Goal: Information Seeking & Learning: Learn about a topic

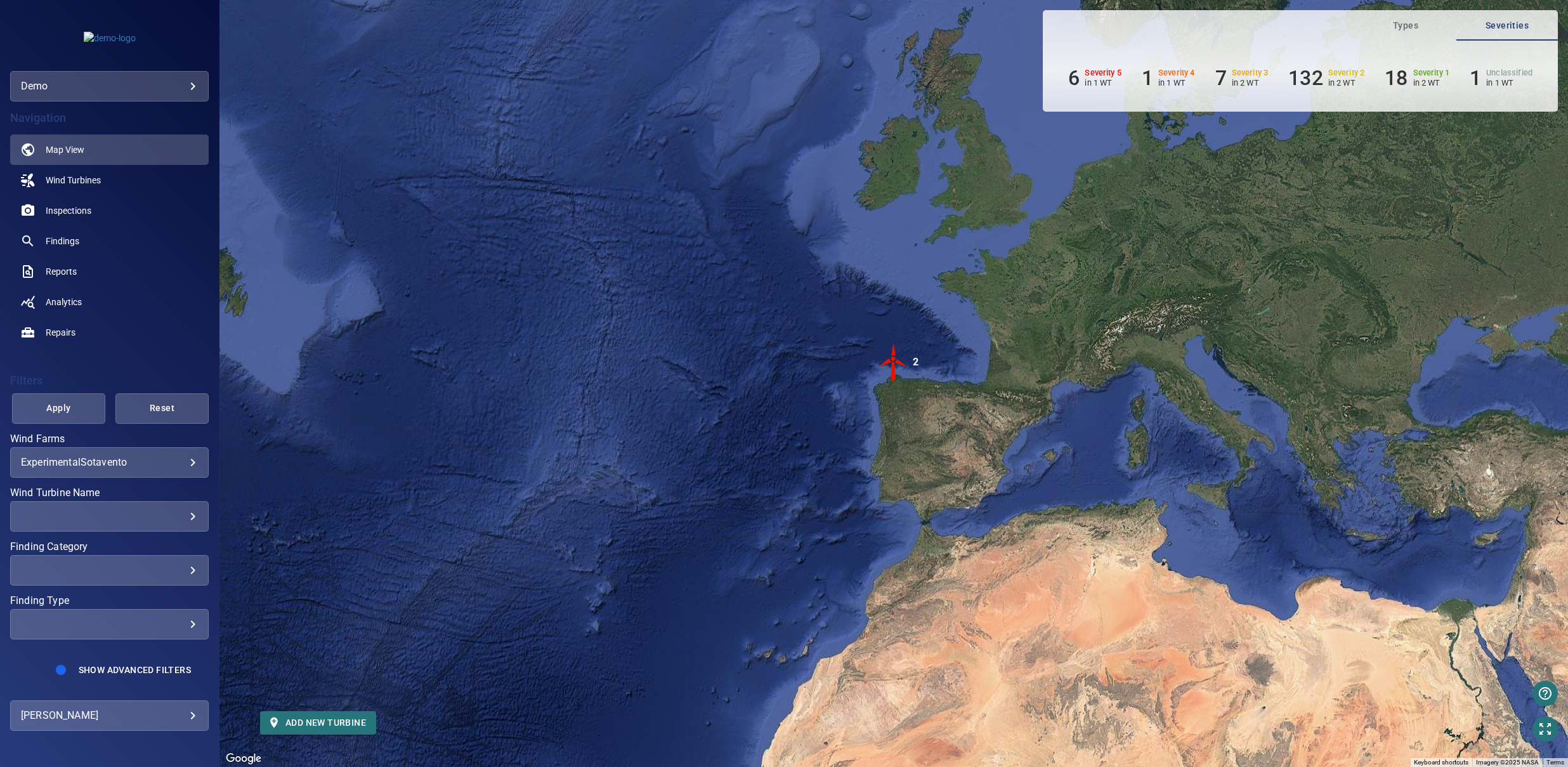
click at [134, 470] on div "**********" at bounding box center [109, 463] width 199 height 31
click at [146, 468] on body "**********" at bounding box center [784, 383] width 1568 height 767
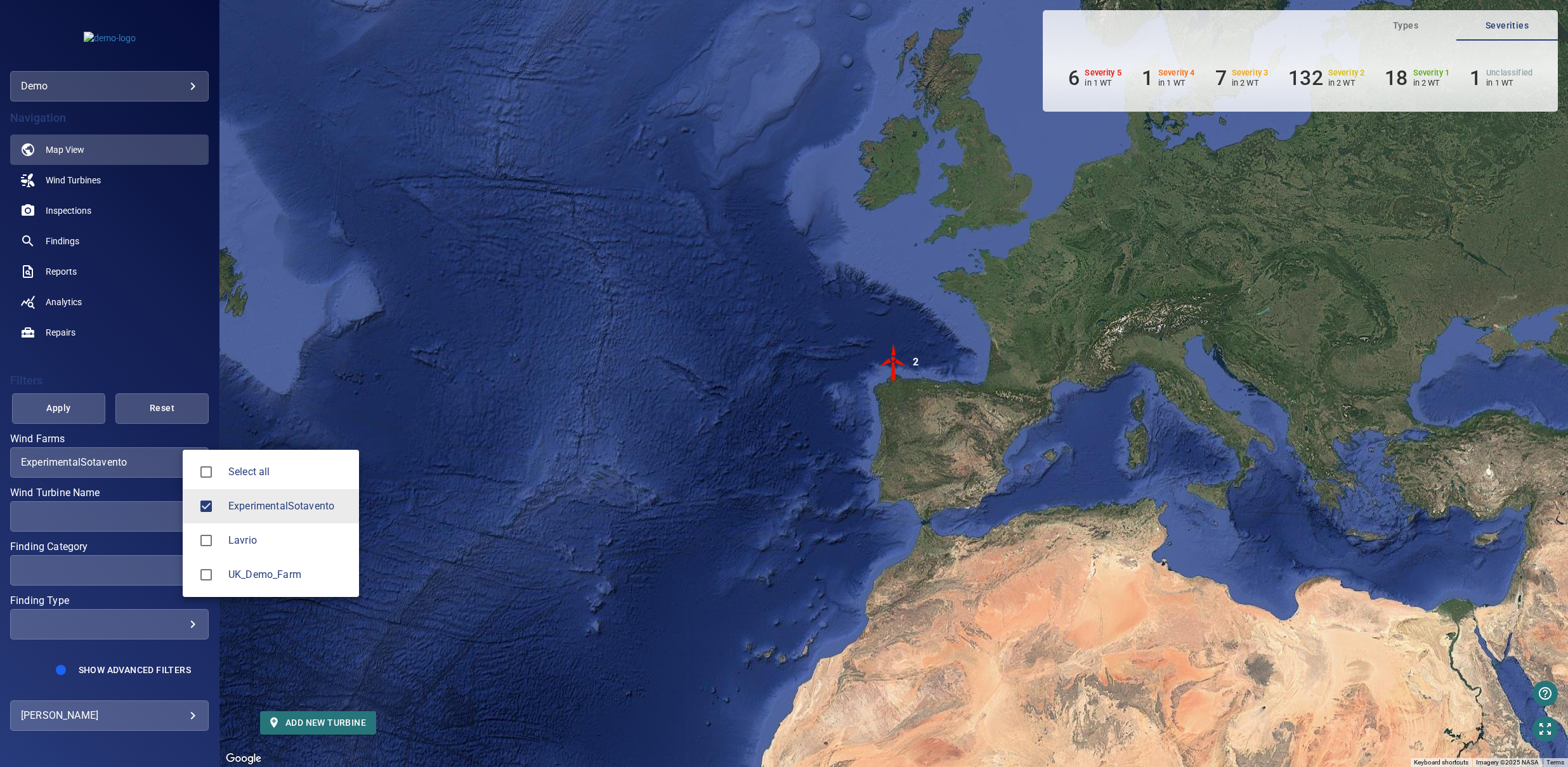
drag, startPoint x: 268, startPoint y: 578, endPoint x: 288, endPoint y: 489, distance: 91.2
click at [268, 578] on span "UK_Demo_Farm" at bounding box center [289, 575] width 121 height 15
click at [292, 519] on li "ExperimentalSotavento" at bounding box center [271, 507] width 176 height 35
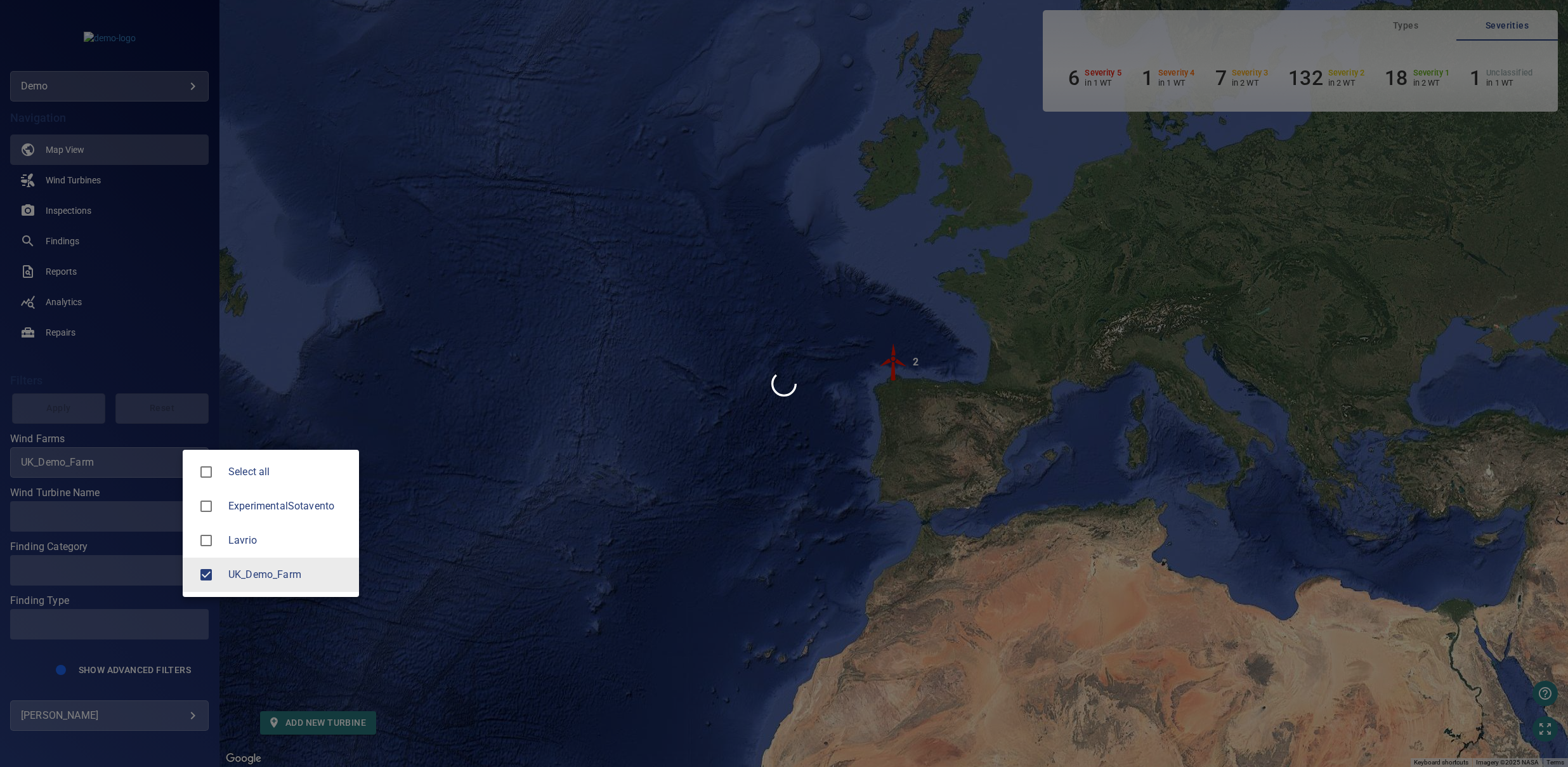
type input "**********"
click at [708, 437] on div at bounding box center [784, 383] width 1568 height 767
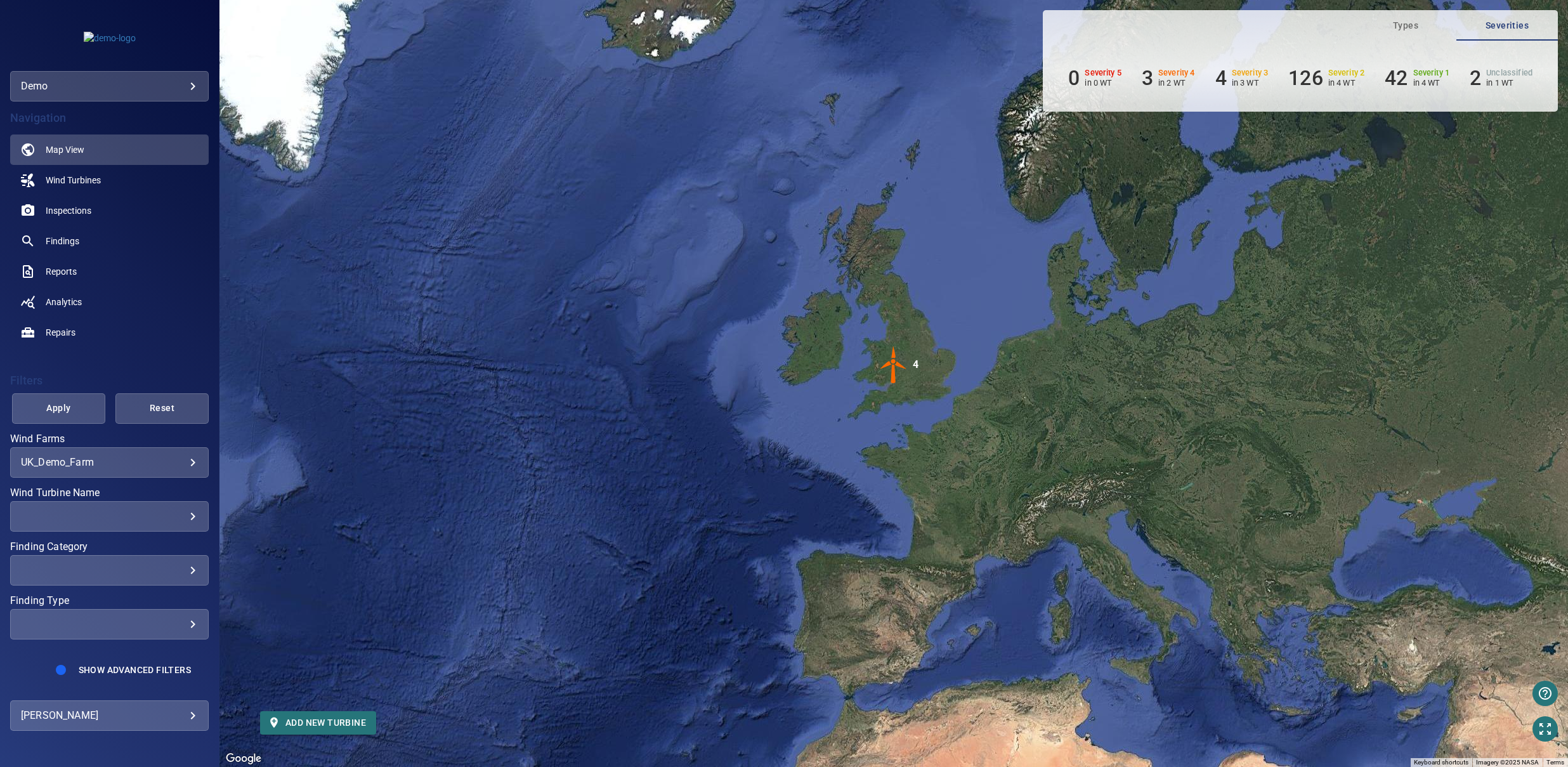
click at [894, 374] on img "4" at bounding box center [894, 365] width 38 height 38
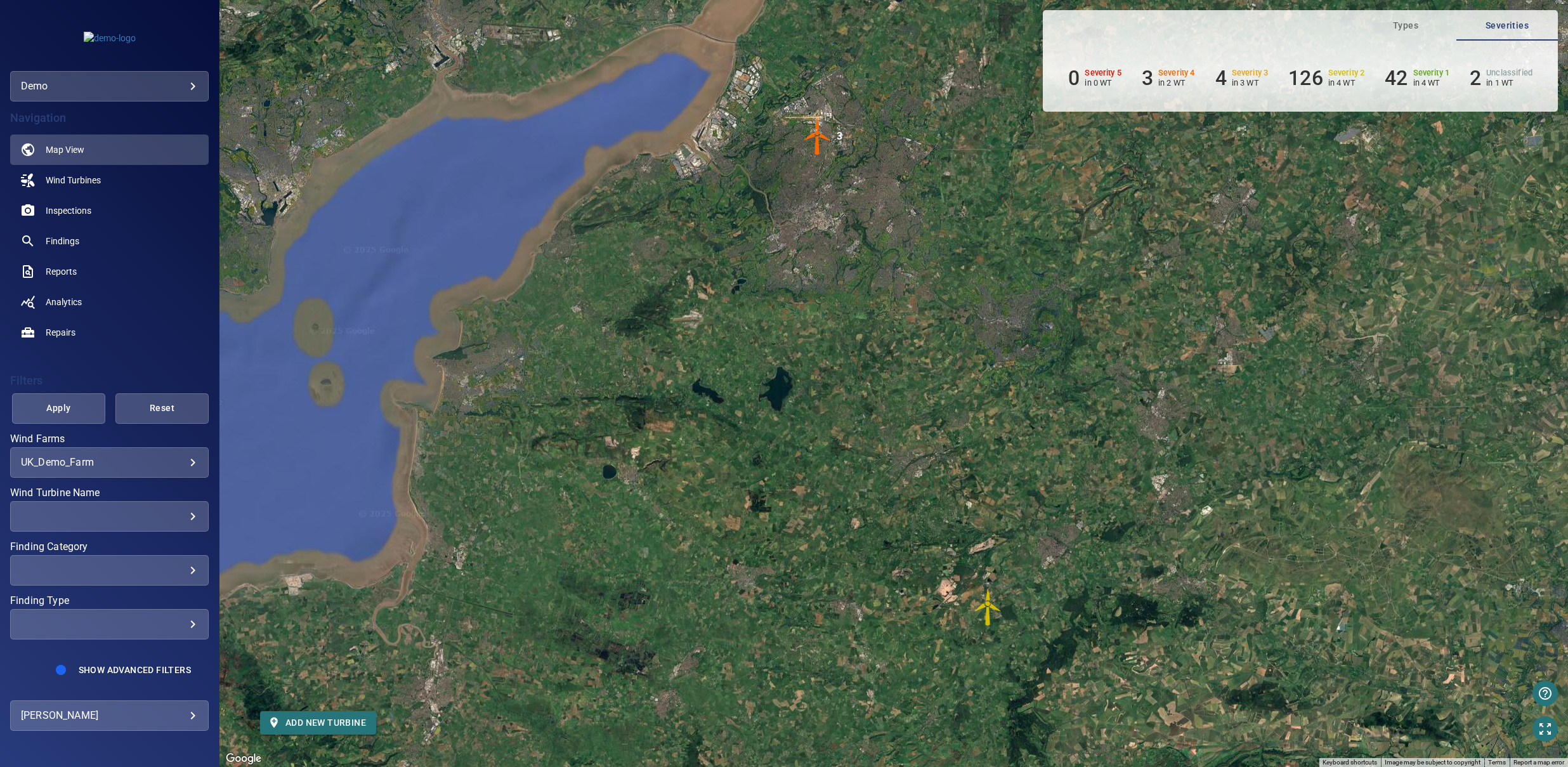
click at [987, 604] on img "WTG_2" at bounding box center [988, 608] width 38 height 38
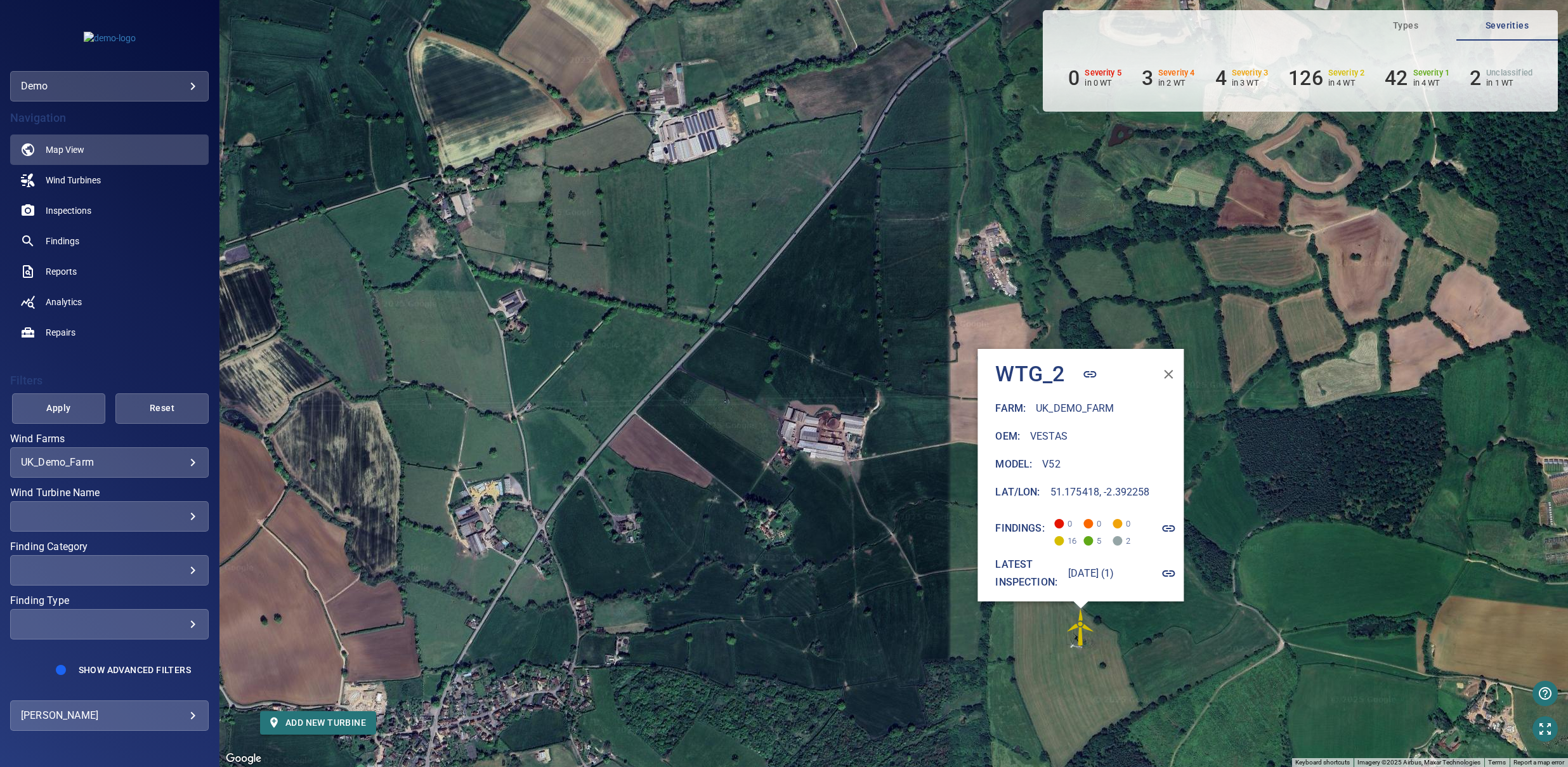
drag, startPoint x: 1093, startPoint y: 663, endPoint x: 776, endPoint y: 589, distance: 325.5
click at [776, 589] on div "To activate drag with keyboard, press Alt + Enter. Once in keyboard drag state,…" at bounding box center [894, 383] width 1349 height 767
click at [74, 178] on span "Wind Turbines" at bounding box center [73, 180] width 55 height 13
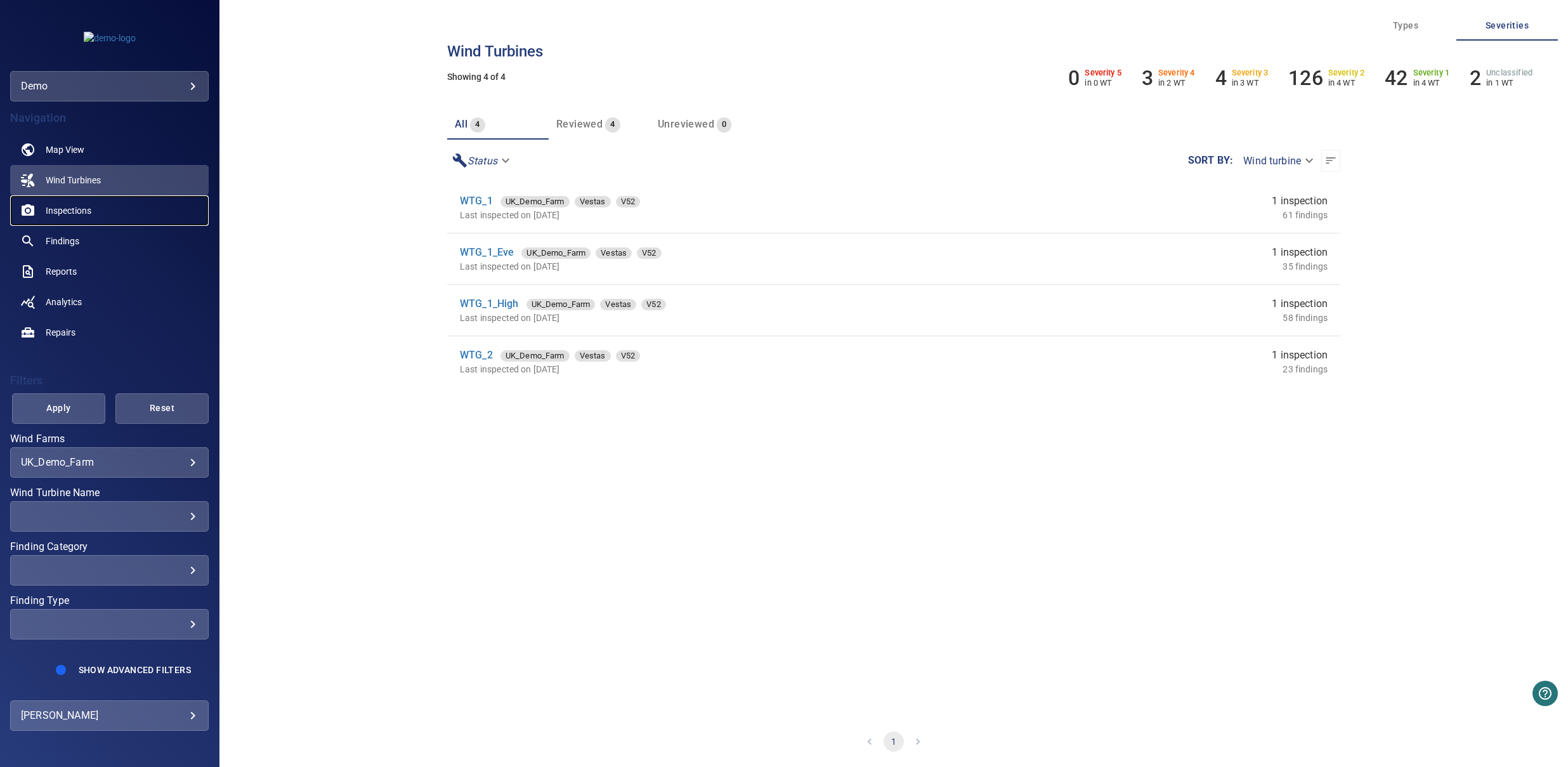
click at [81, 204] on span "Inspections" at bounding box center [68, 210] width 45 height 13
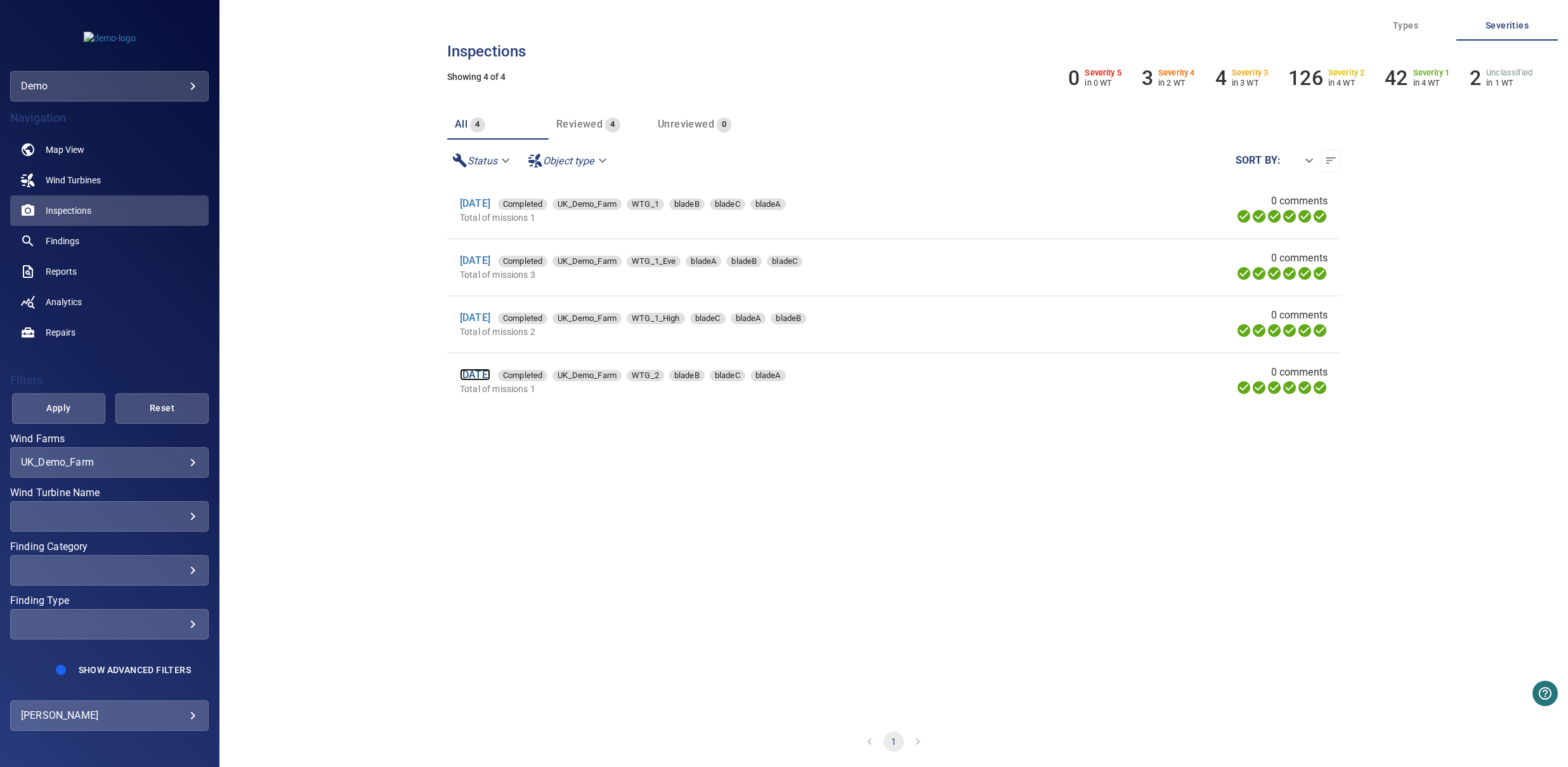
click at [490, 375] on link "[DATE]" at bounding box center [475, 375] width 31 height 12
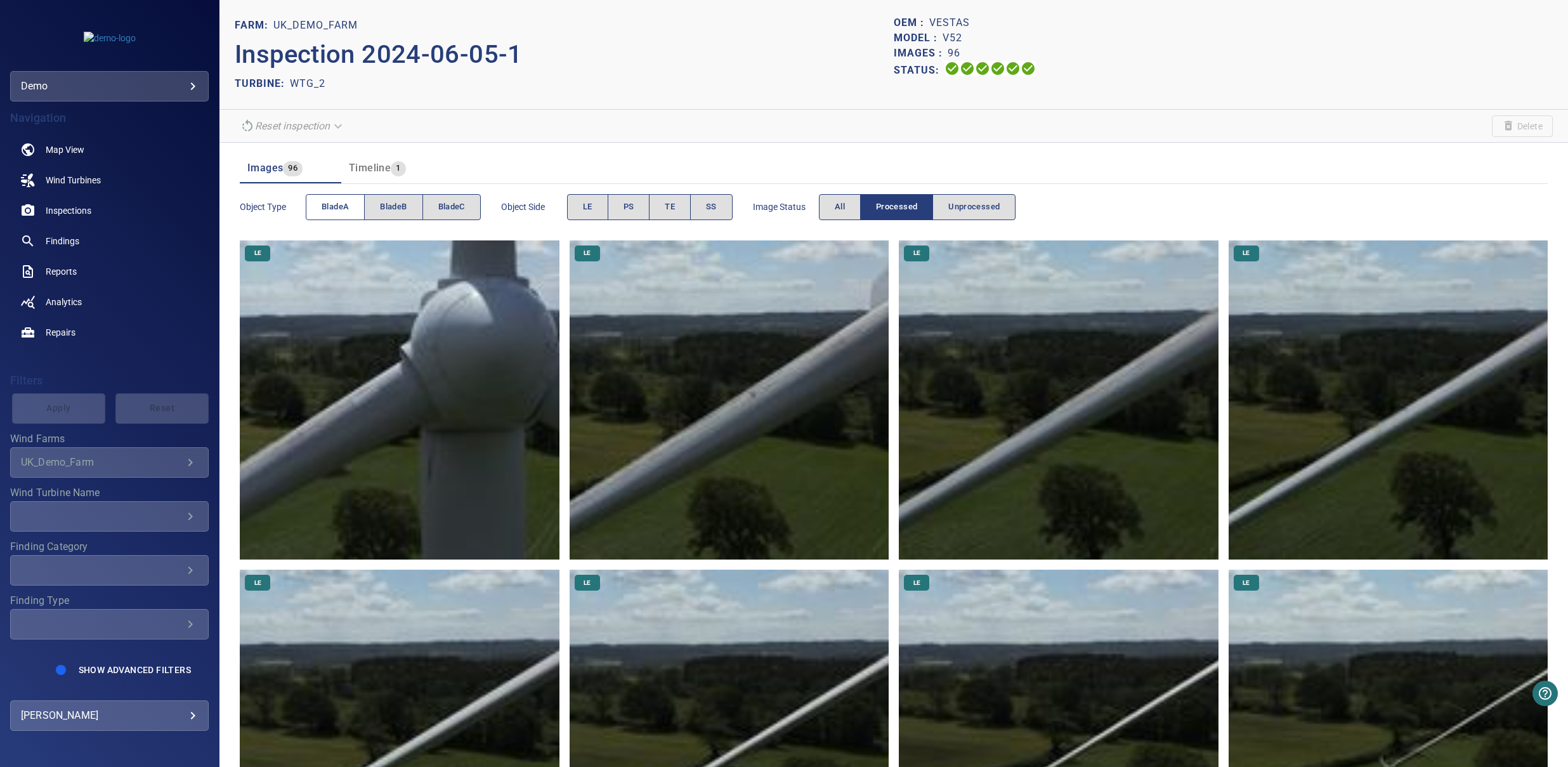
click at [335, 211] on span "bladeA" at bounding box center [335, 208] width 27 height 15
click at [592, 206] on span "LE" at bounding box center [588, 208] width 9 height 15
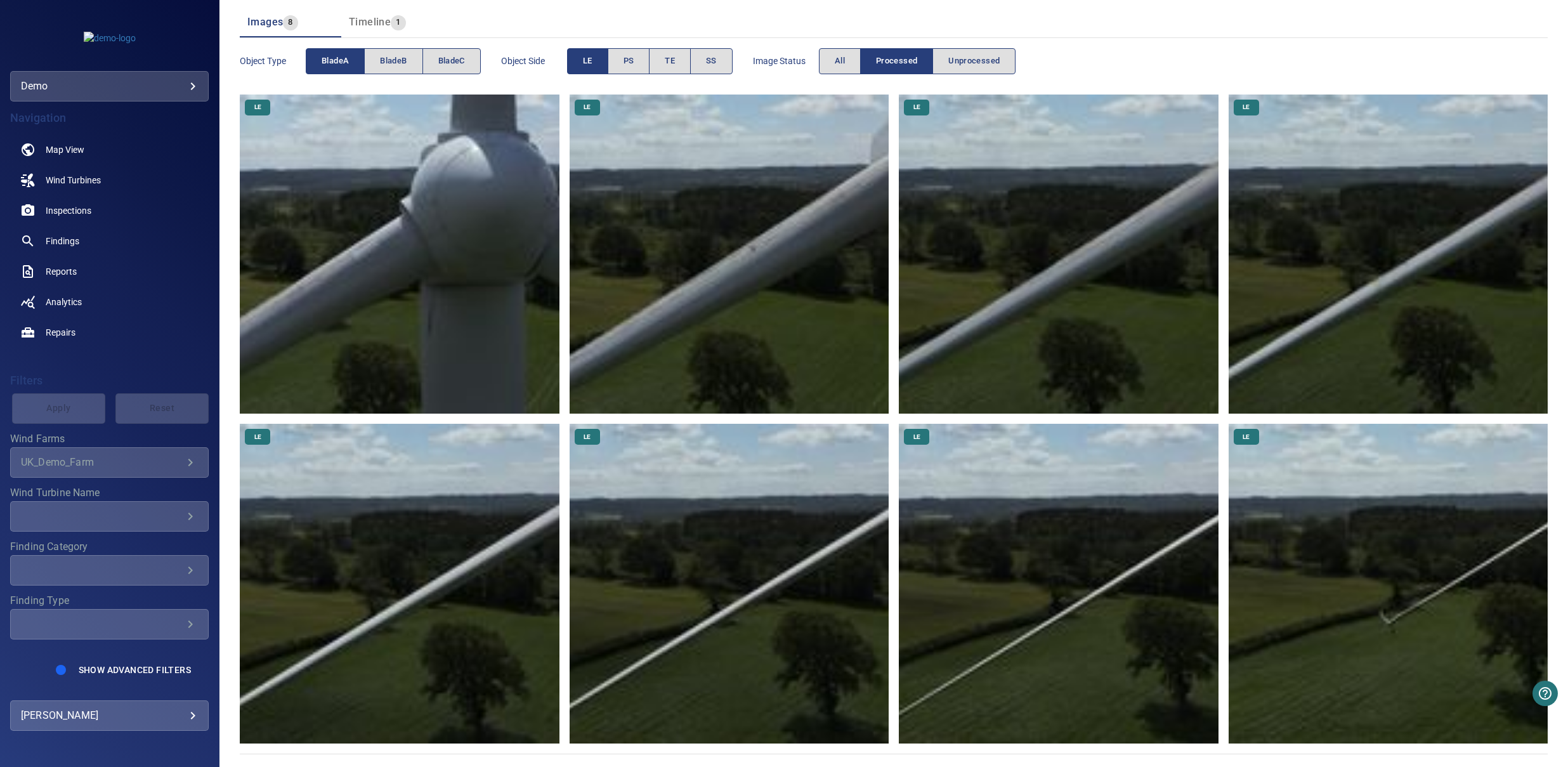
scroll to position [148, 0]
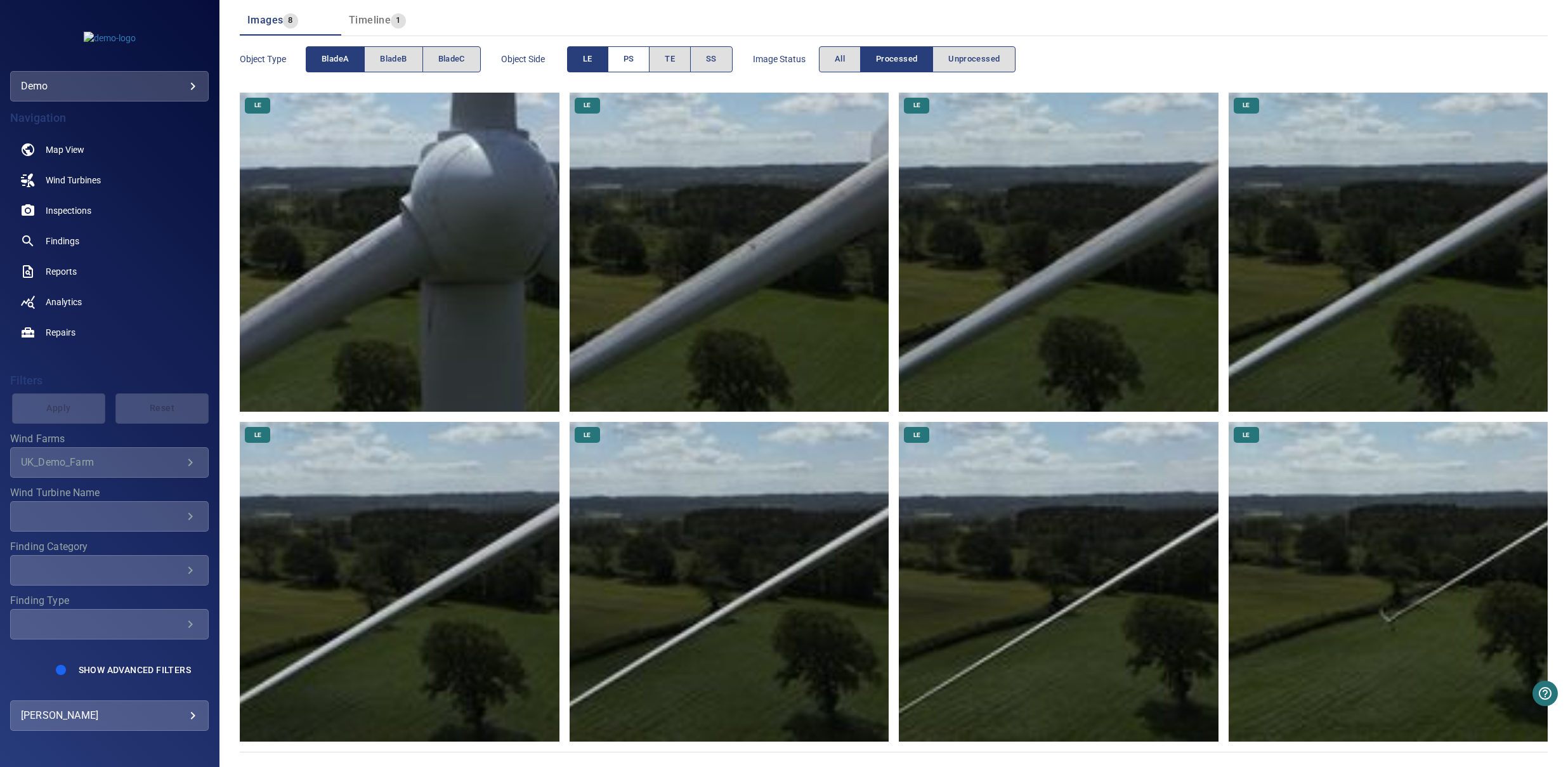
click at [621, 62] on button "PS" at bounding box center [629, 59] width 43 height 26
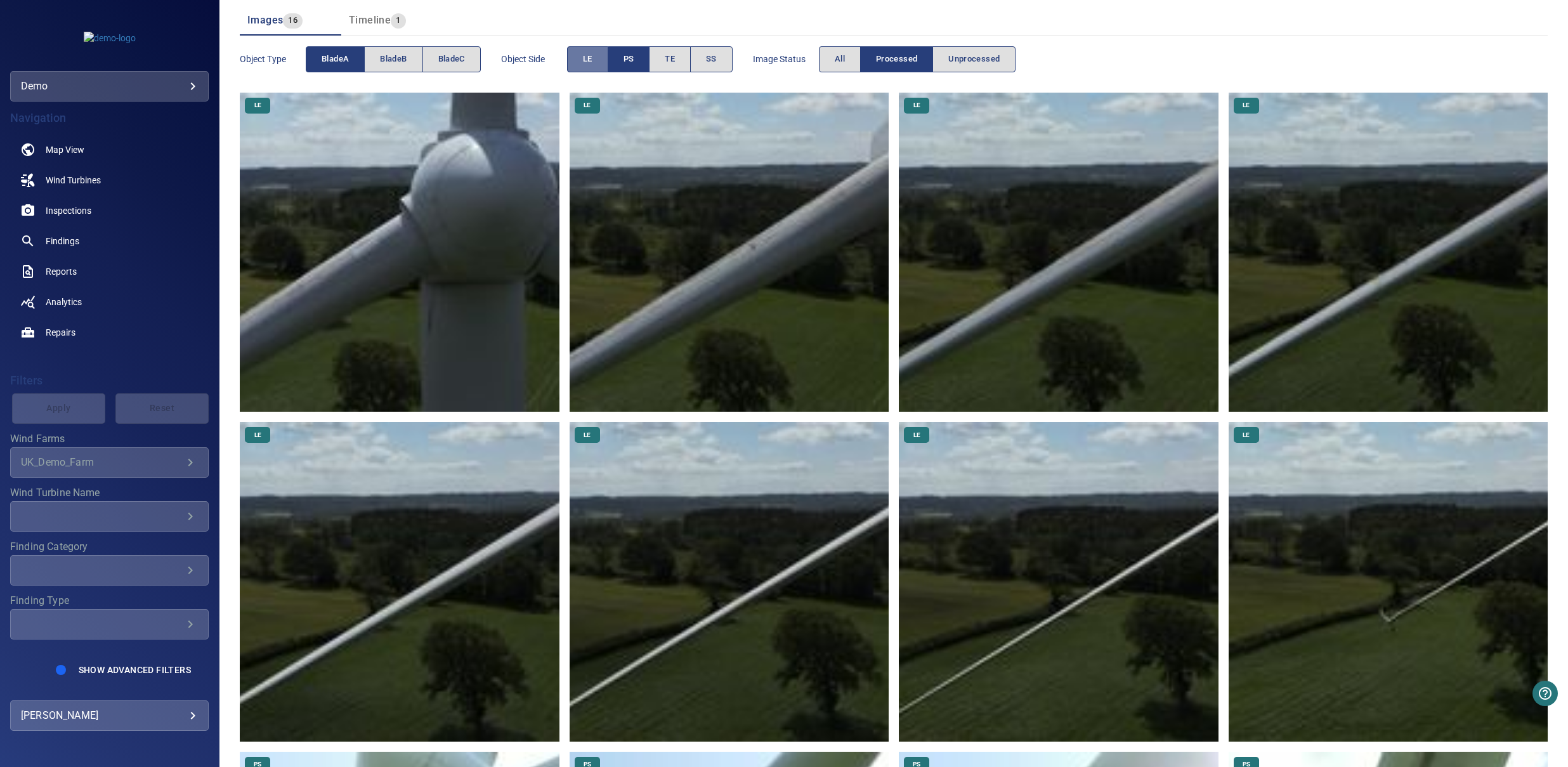
click at [588, 57] on span "LE" at bounding box center [588, 60] width 9 height 15
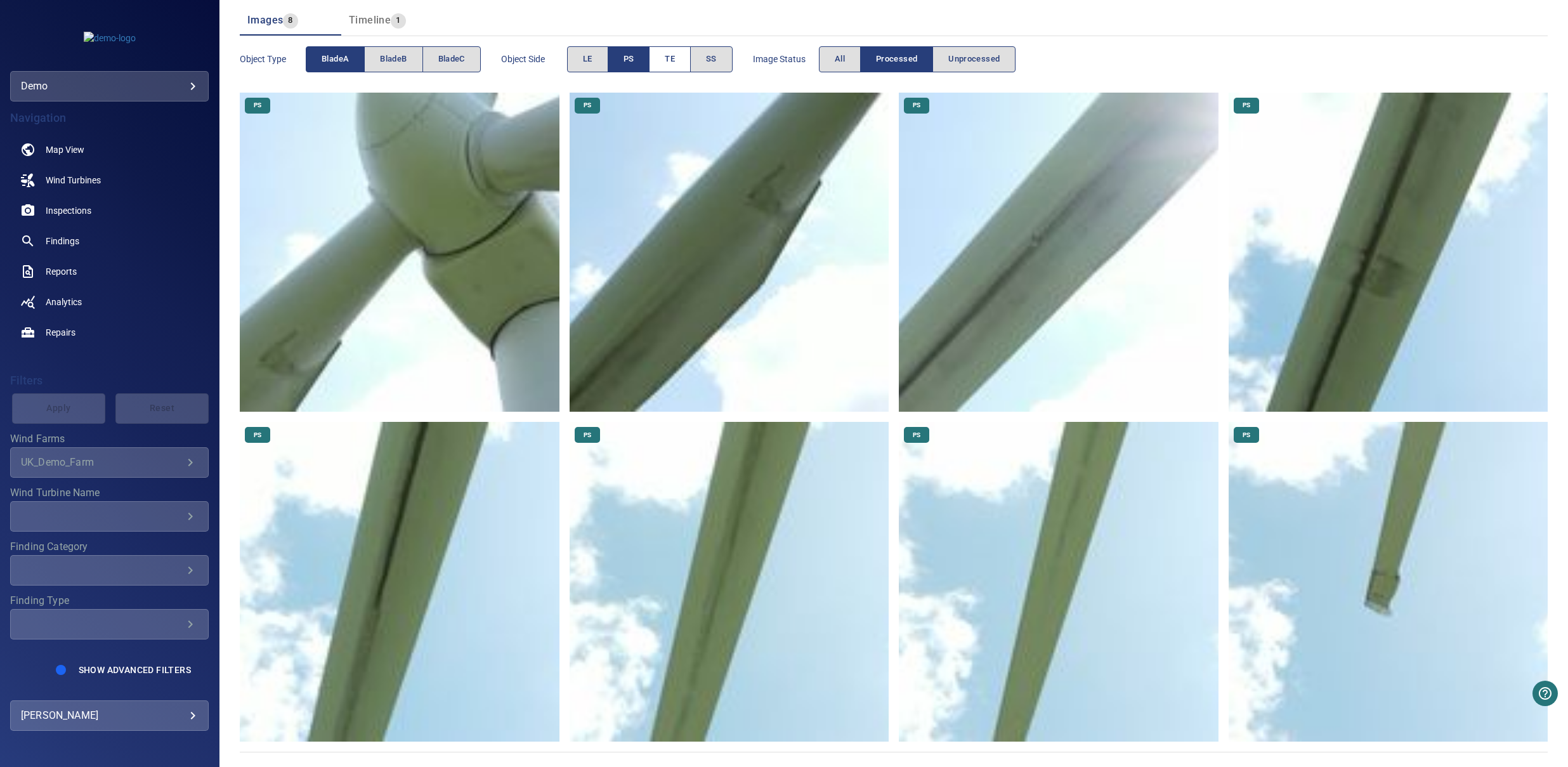
click at [671, 64] on span "TE" at bounding box center [670, 60] width 10 height 15
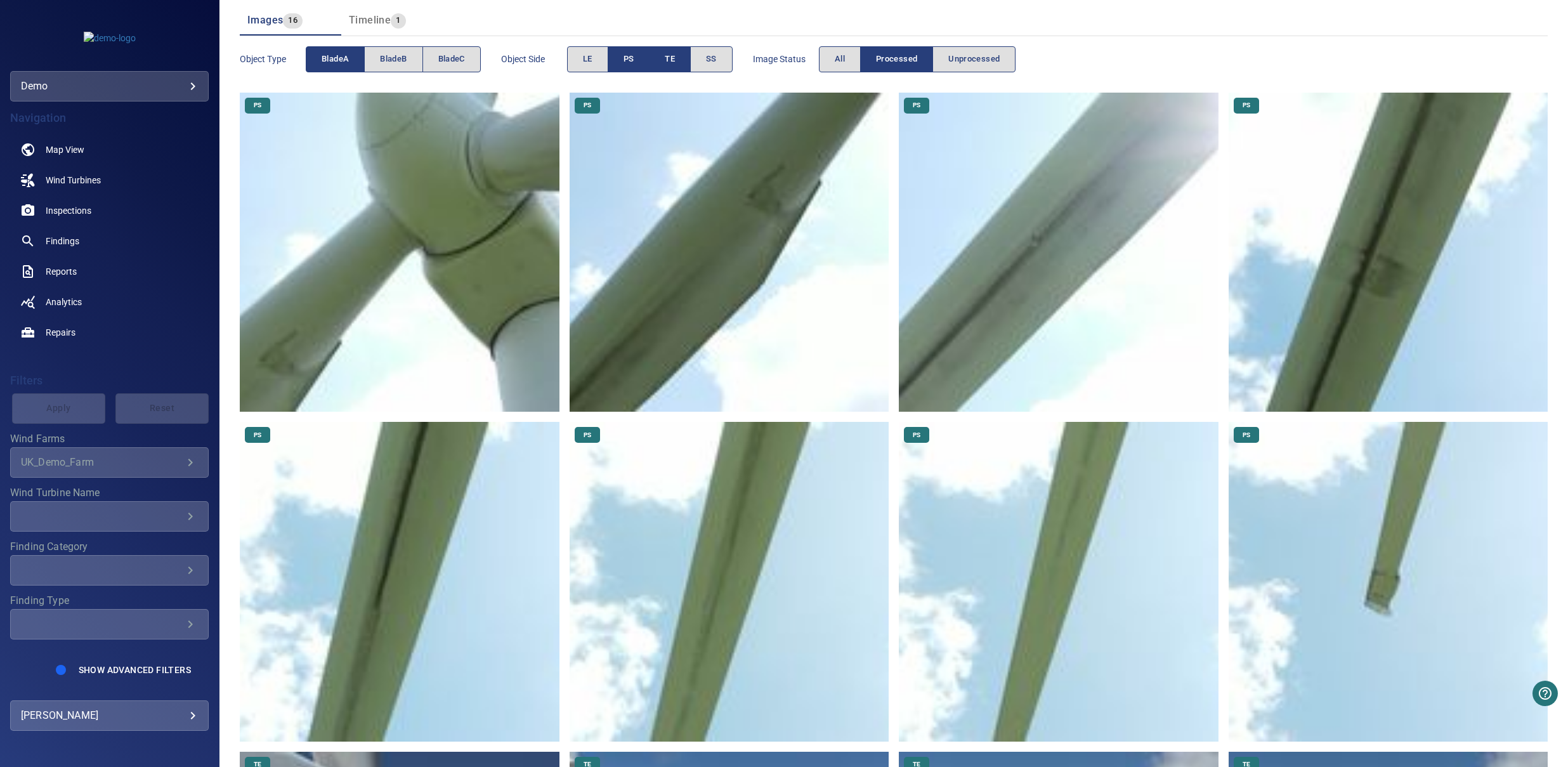
click at [632, 58] on span "PS" at bounding box center [629, 60] width 11 height 15
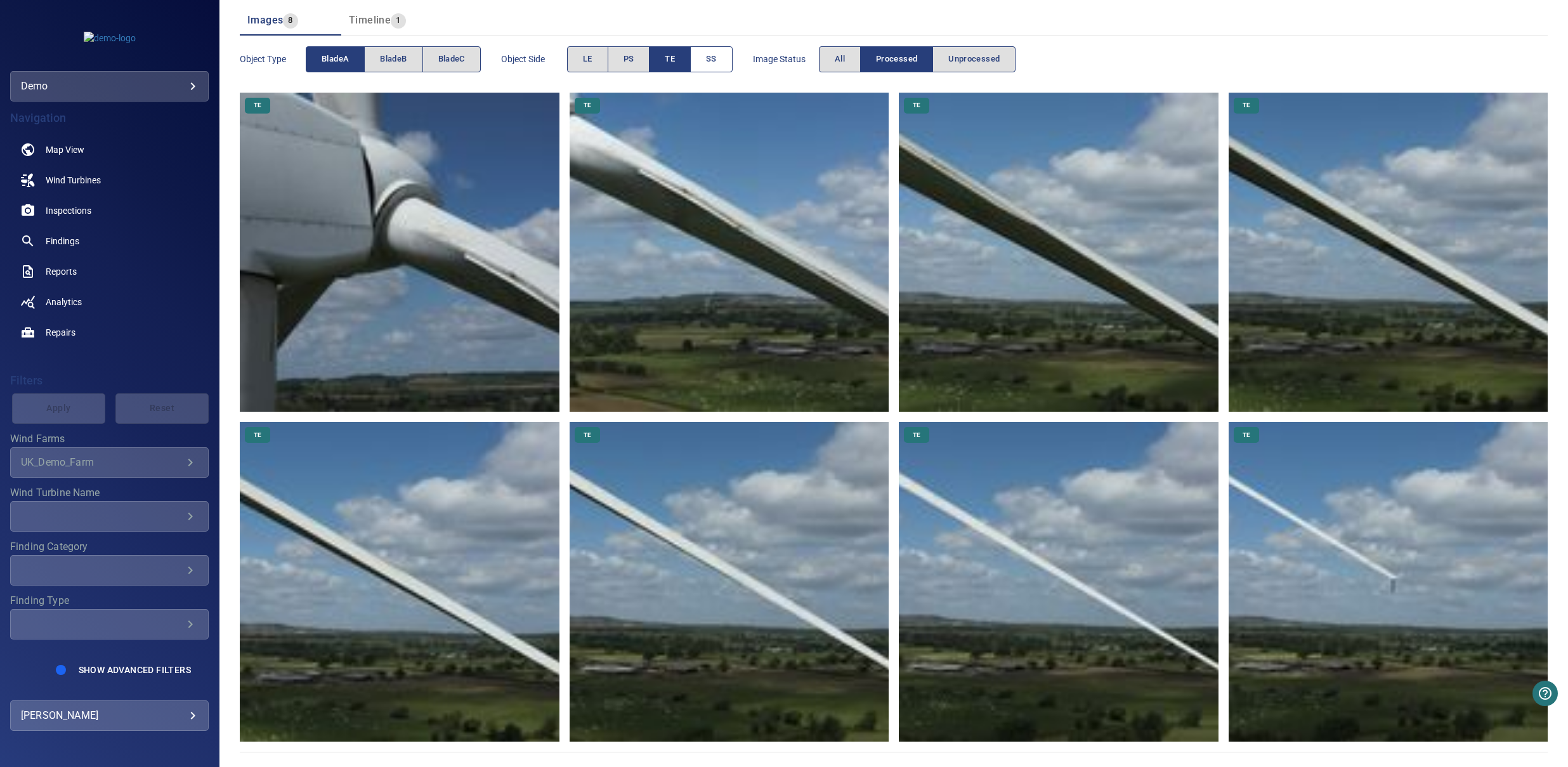
click at [708, 62] on button "SS" at bounding box center [711, 59] width 43 height 26
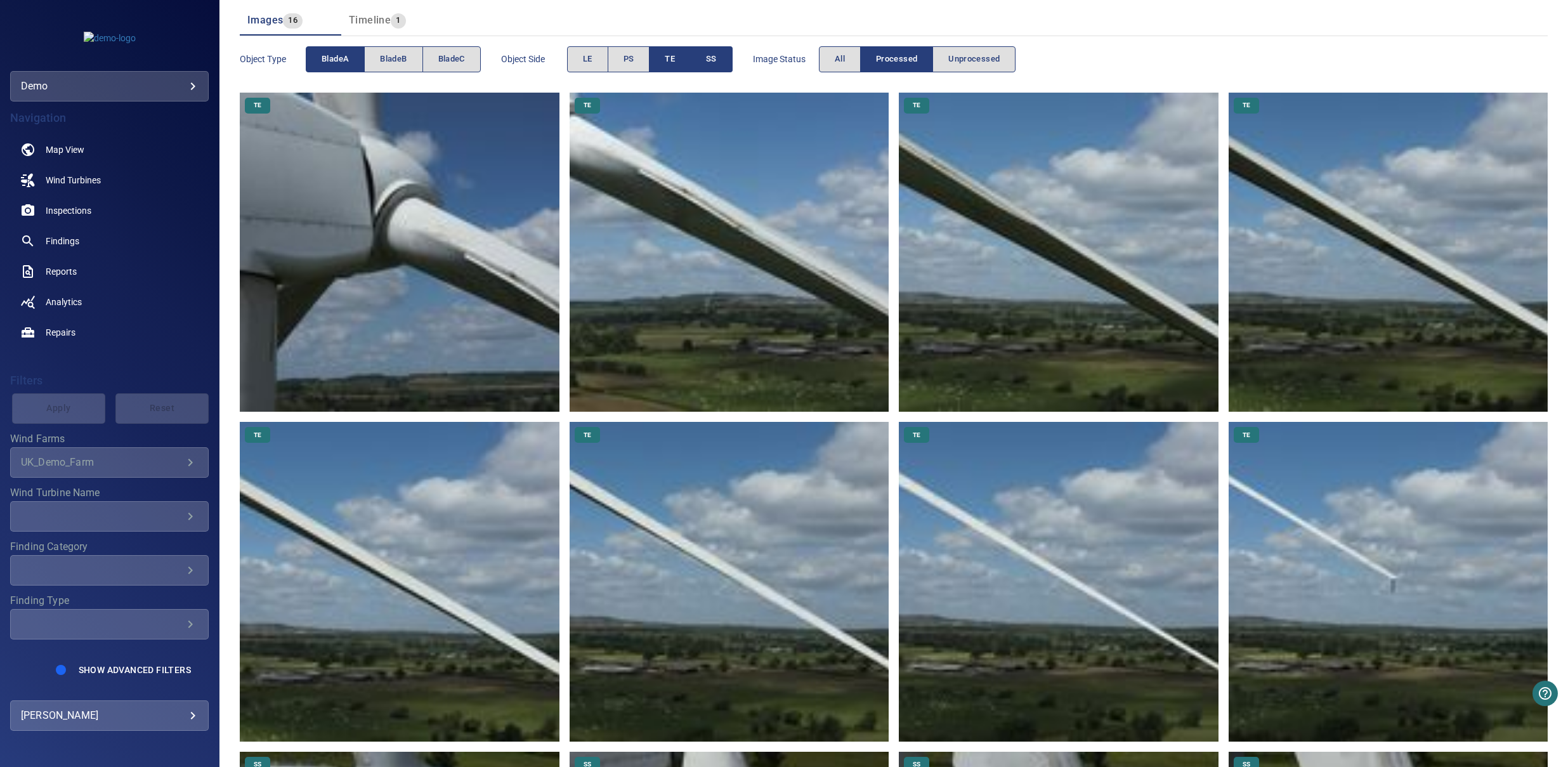
click at [675, 63] on span "TE" at bounding box center [670, 60] width 10 height 15
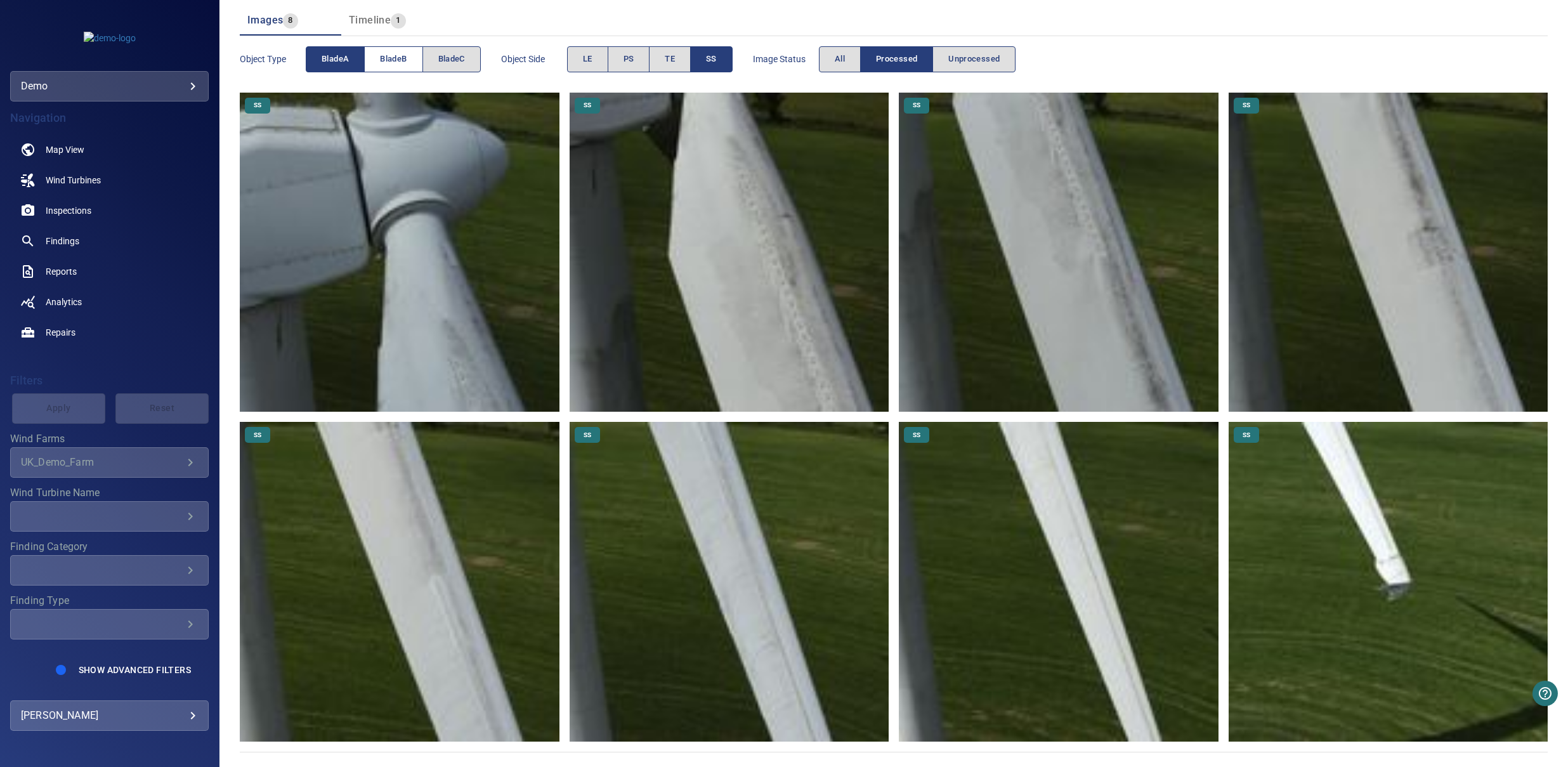
click at [405, 62] on span "bladeB" at bounding box center [393, 60] width 26 height 15
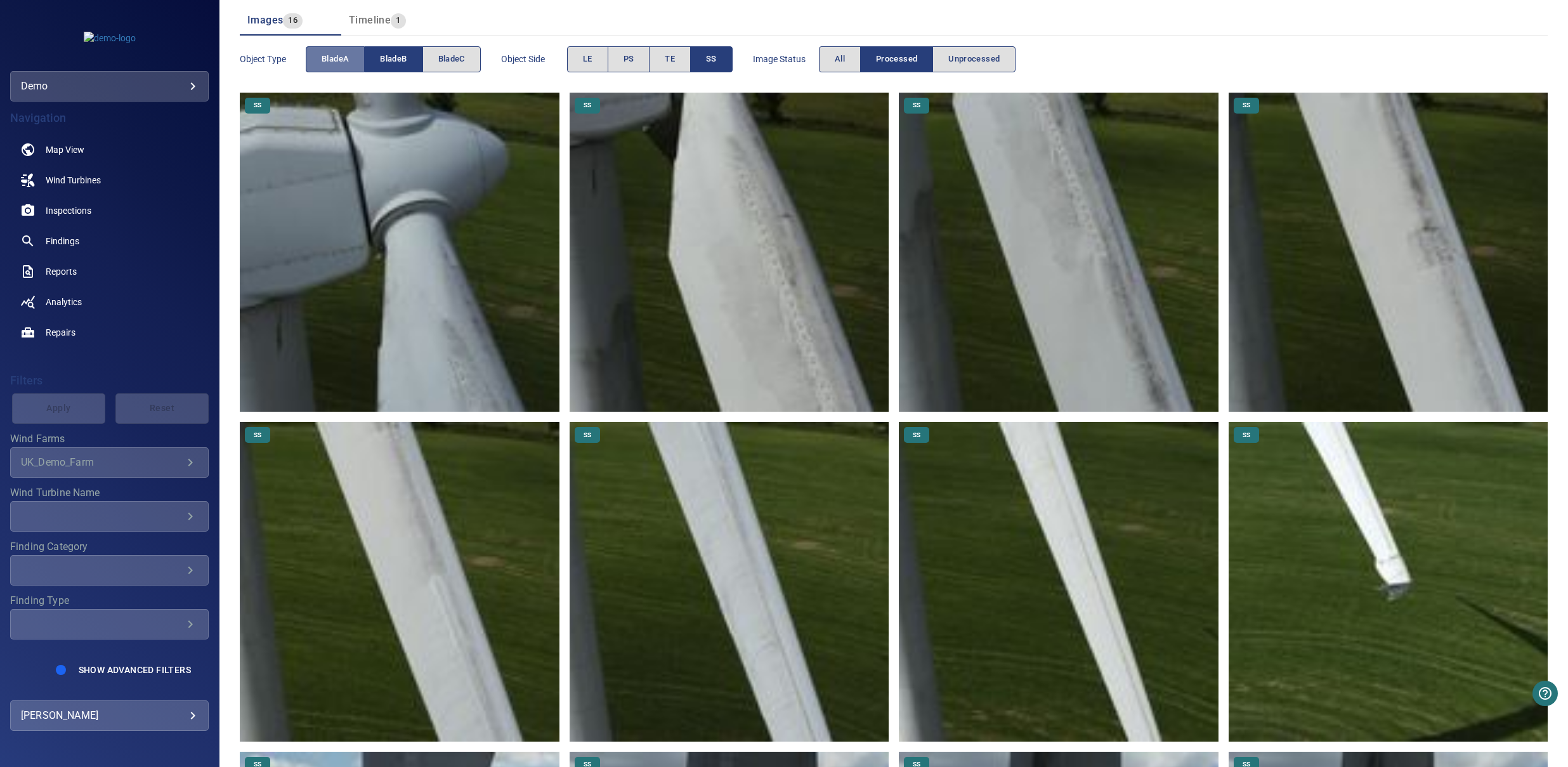
click at [317, 68] on button "bladeA" at bounding box center [335, 59] width 59 height 26
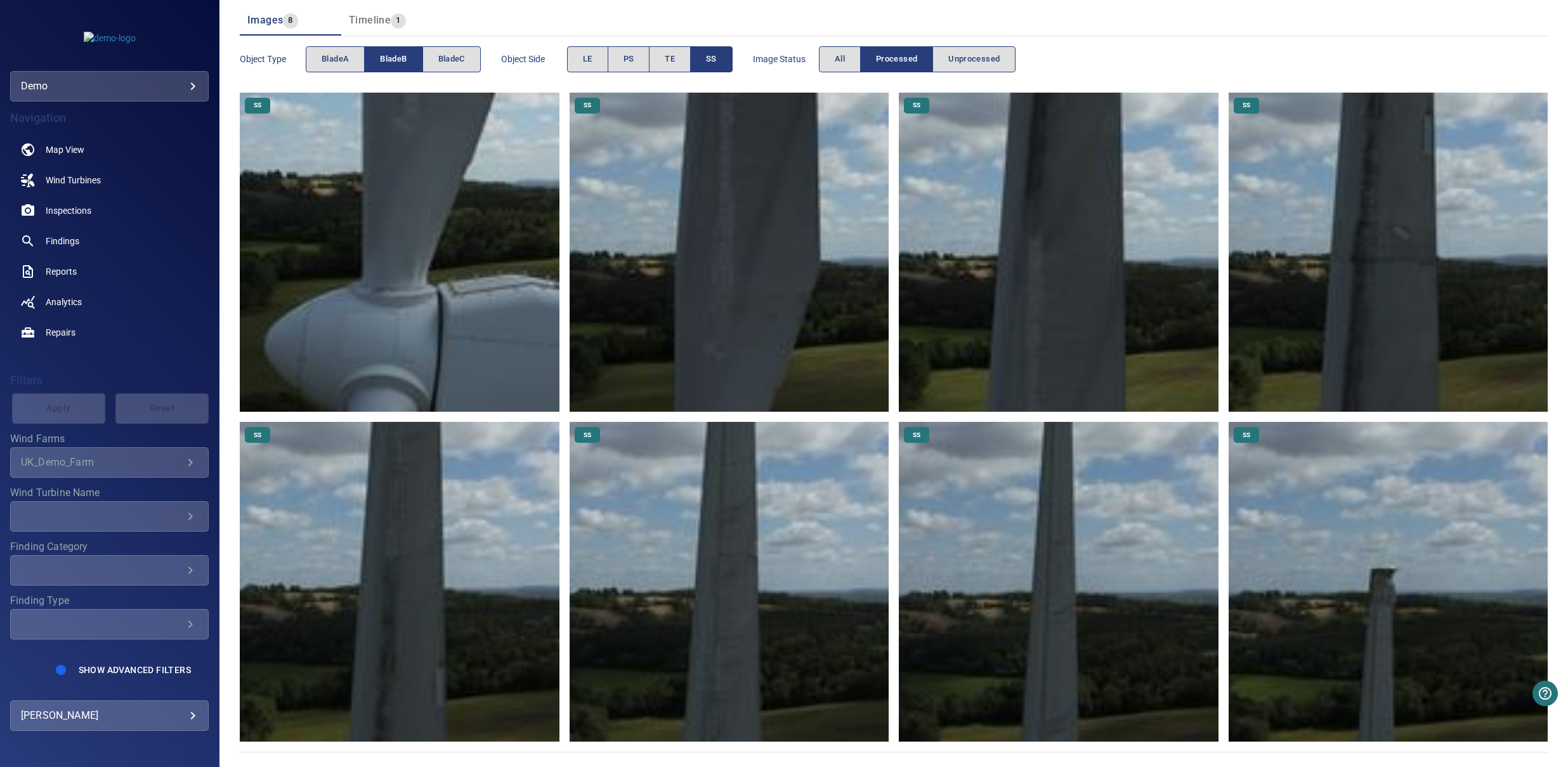
click at [395, 235] on img at bounding box center [399, 252] width 319 height 319
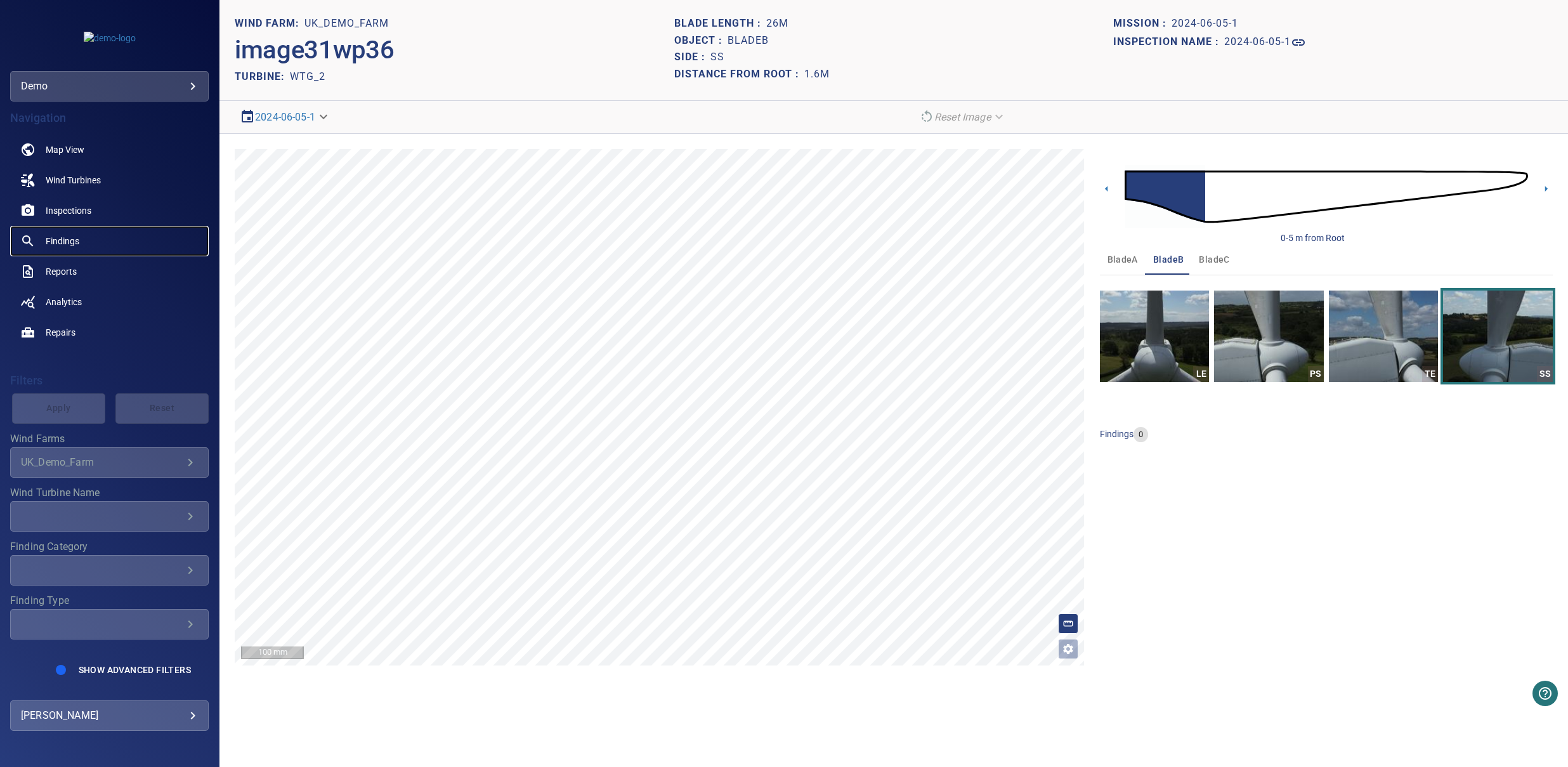
click at [83, 237] on link "Findings" at bounding box center [109, 241] width 199 height 31
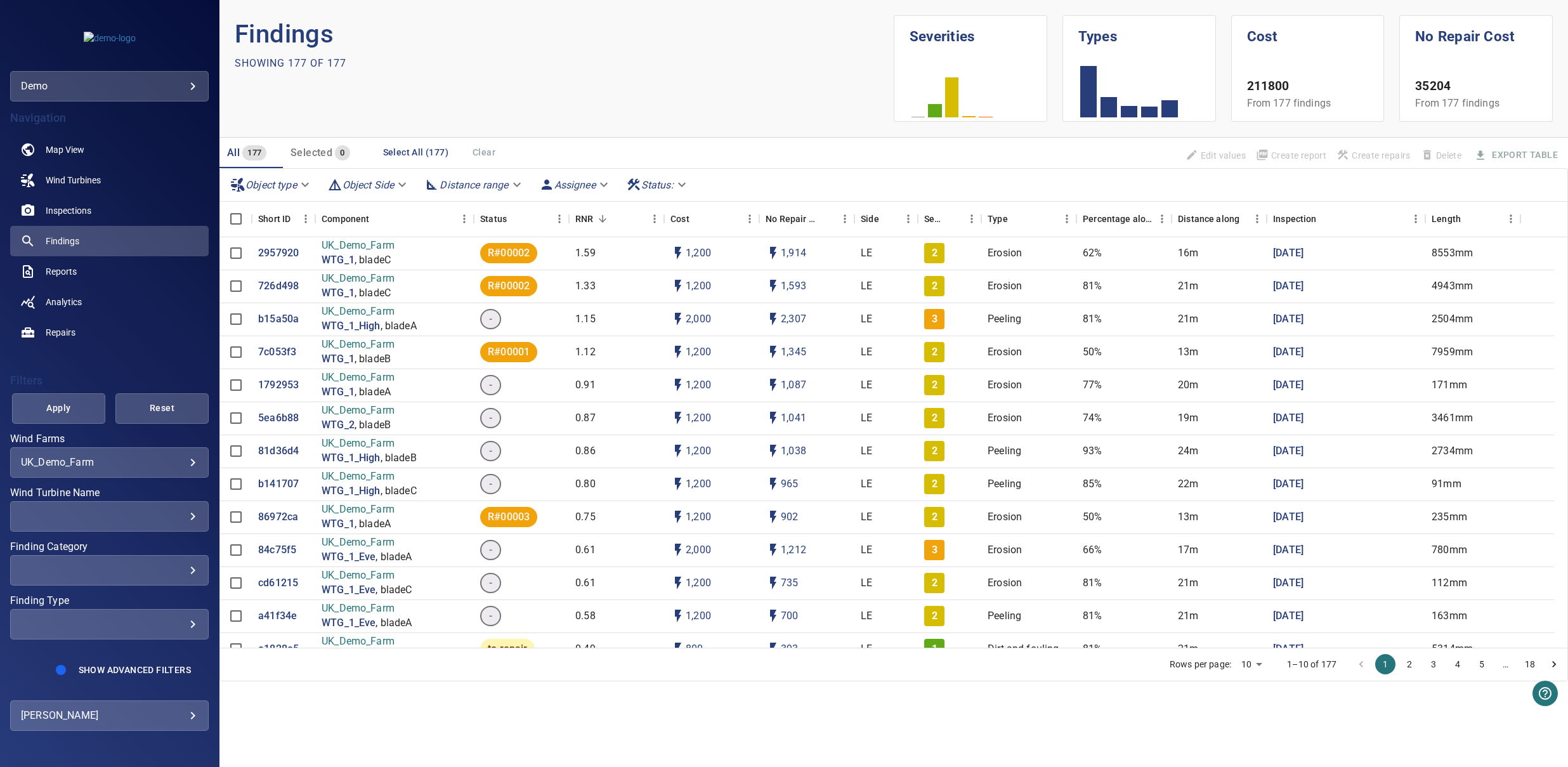
click at [78, 563] on div "​ ​" at bounding box center [109, 570] width 199 height 31
click at [241, 673] on span "3" at bounding box center [247, 666] width 56 height 15
click at [243, 695] on span "4" at bounding box center [247, 701] width 56 height 15
type input "***"
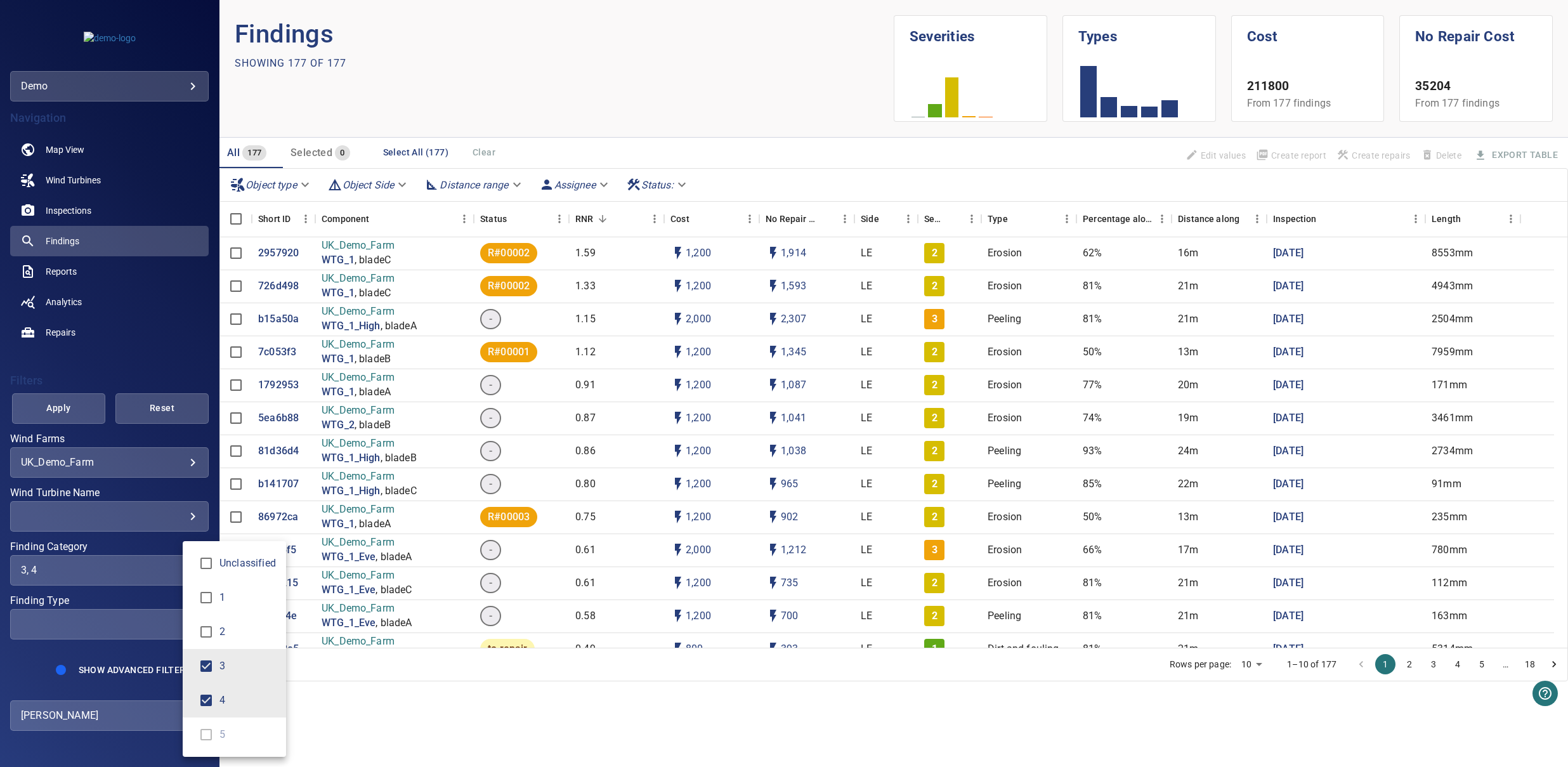
drag, startPoint x: 546, startPoint y: 729, endPoint x: 295, endPoint y: 593, distance: 285.5
click at [545, 729] on div "Finding Category" at bounding box center [784, 383] width 1568 height 767
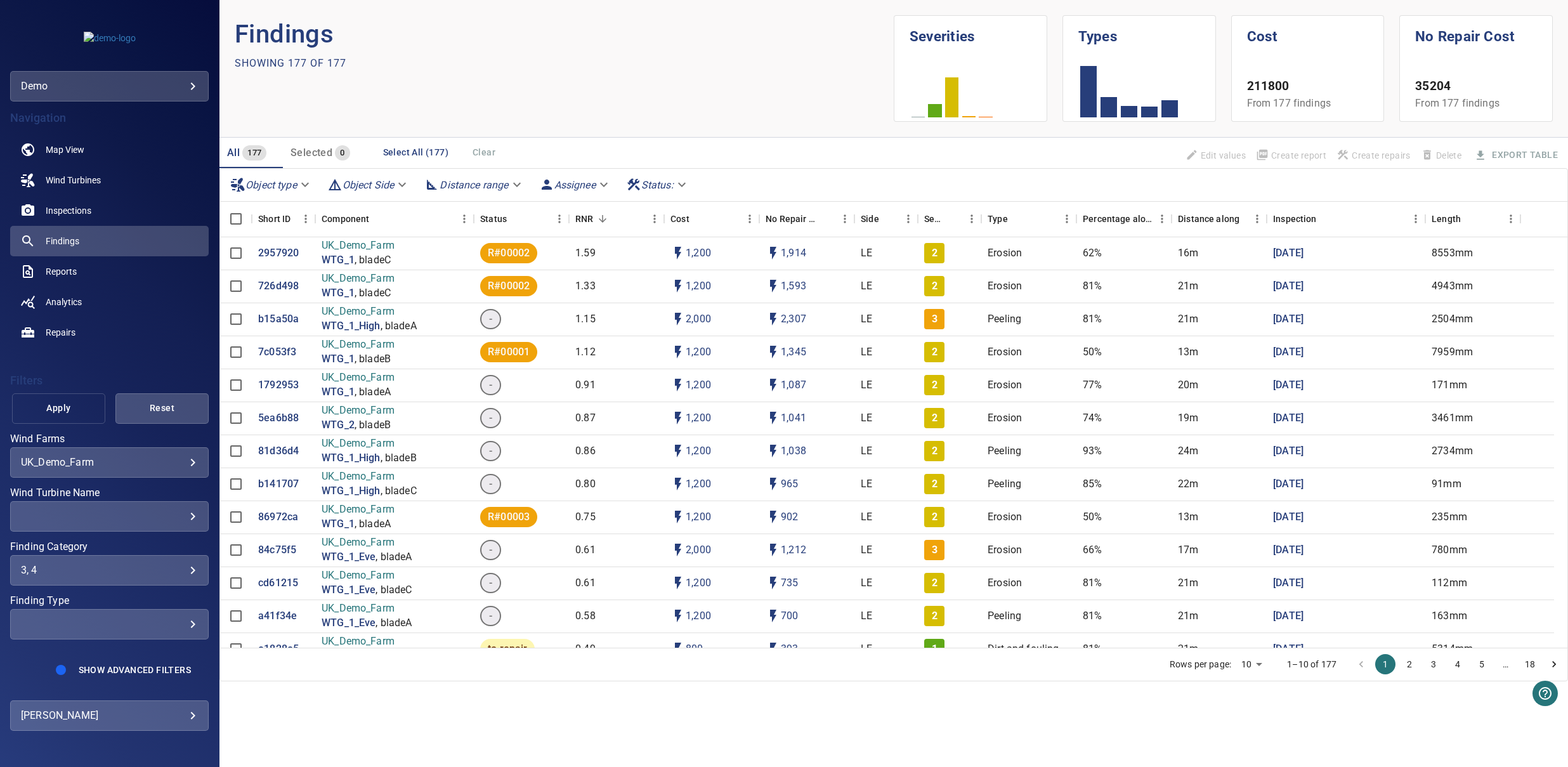
click at [41, 409] on span "Apply" at bounding box center [58, 408] width 62 height 16
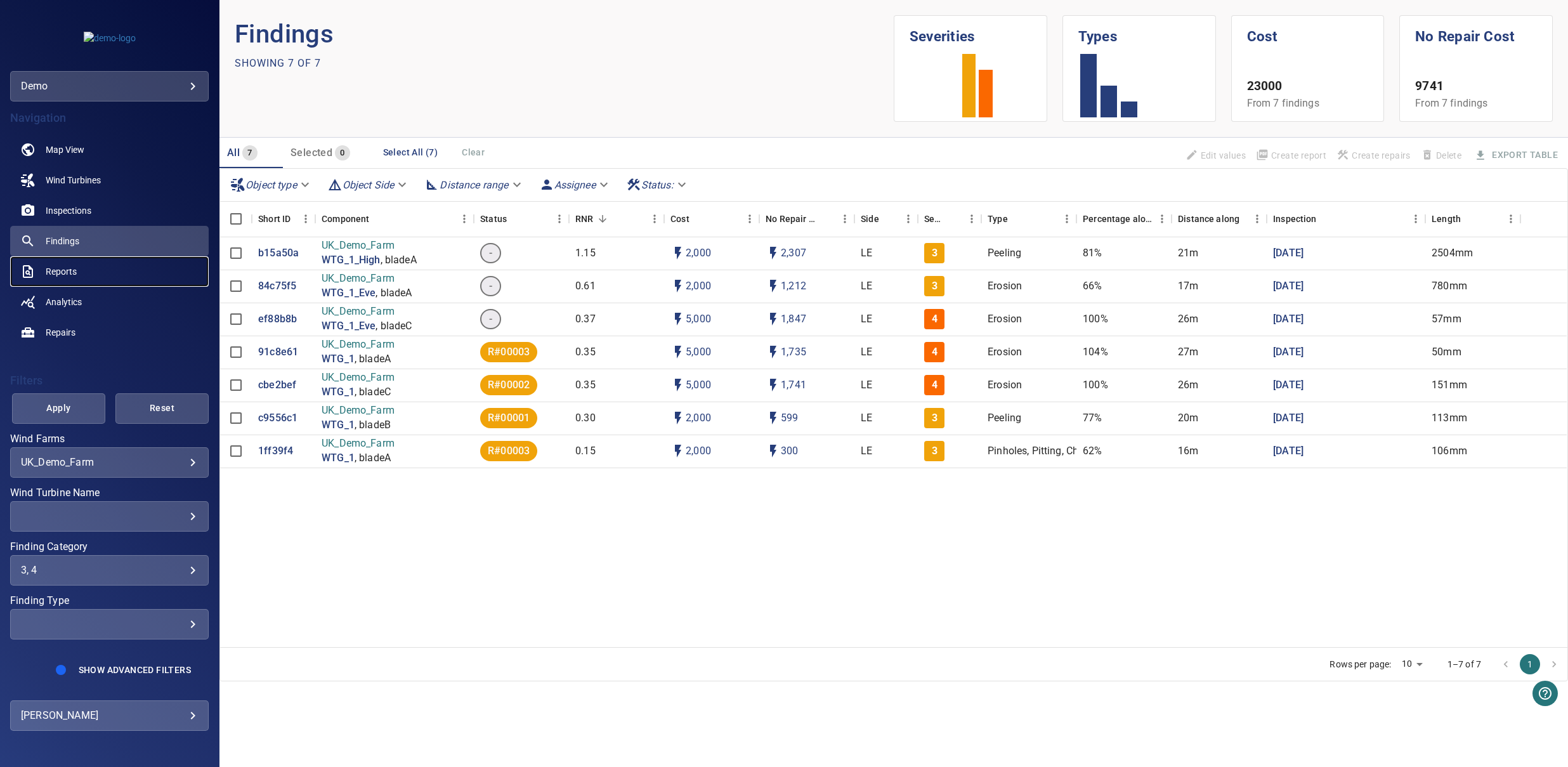
click at [72, 281] on link "Reports" at bounding box center [109, 271] width 199 height 31
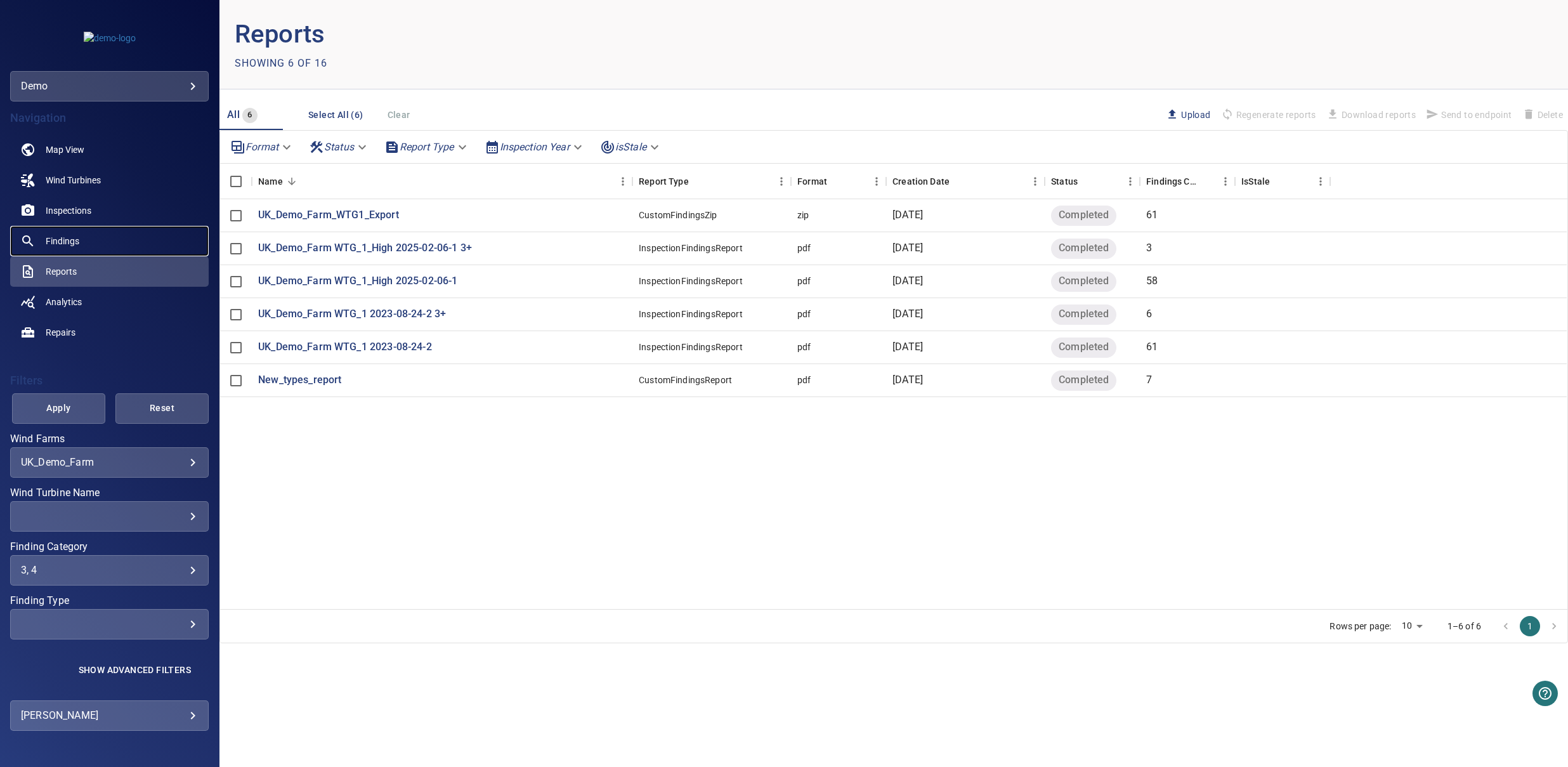
click at [101, 242] on link "Findings" at bounding box center [109, 241] width 199 height 31
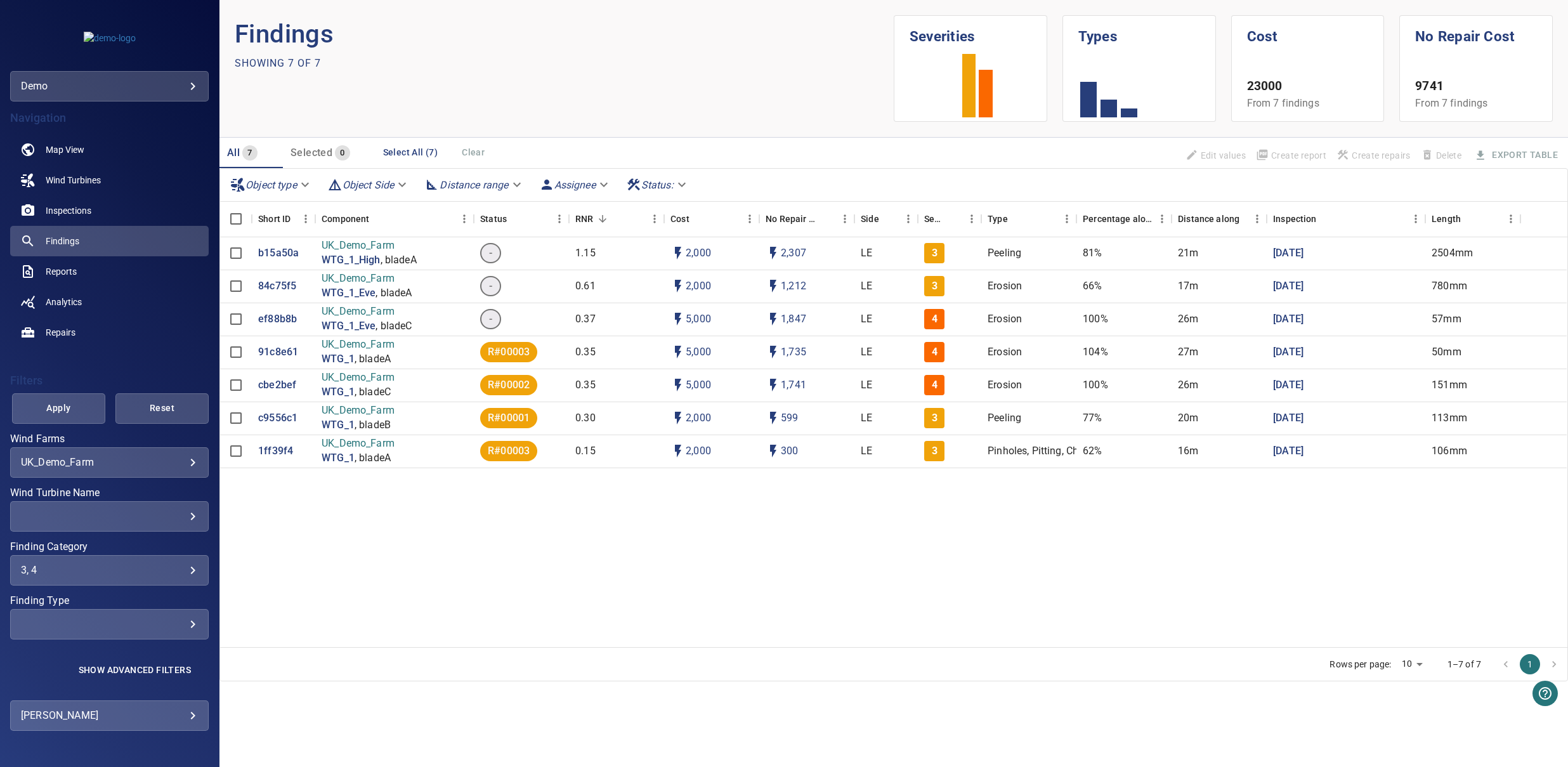
click at [235, 174] on body "**********" at bounding box center [784, 383] width 1568 height 767
click at [791, 117] on div at bounding box center [784, 383] width 1568 height 767
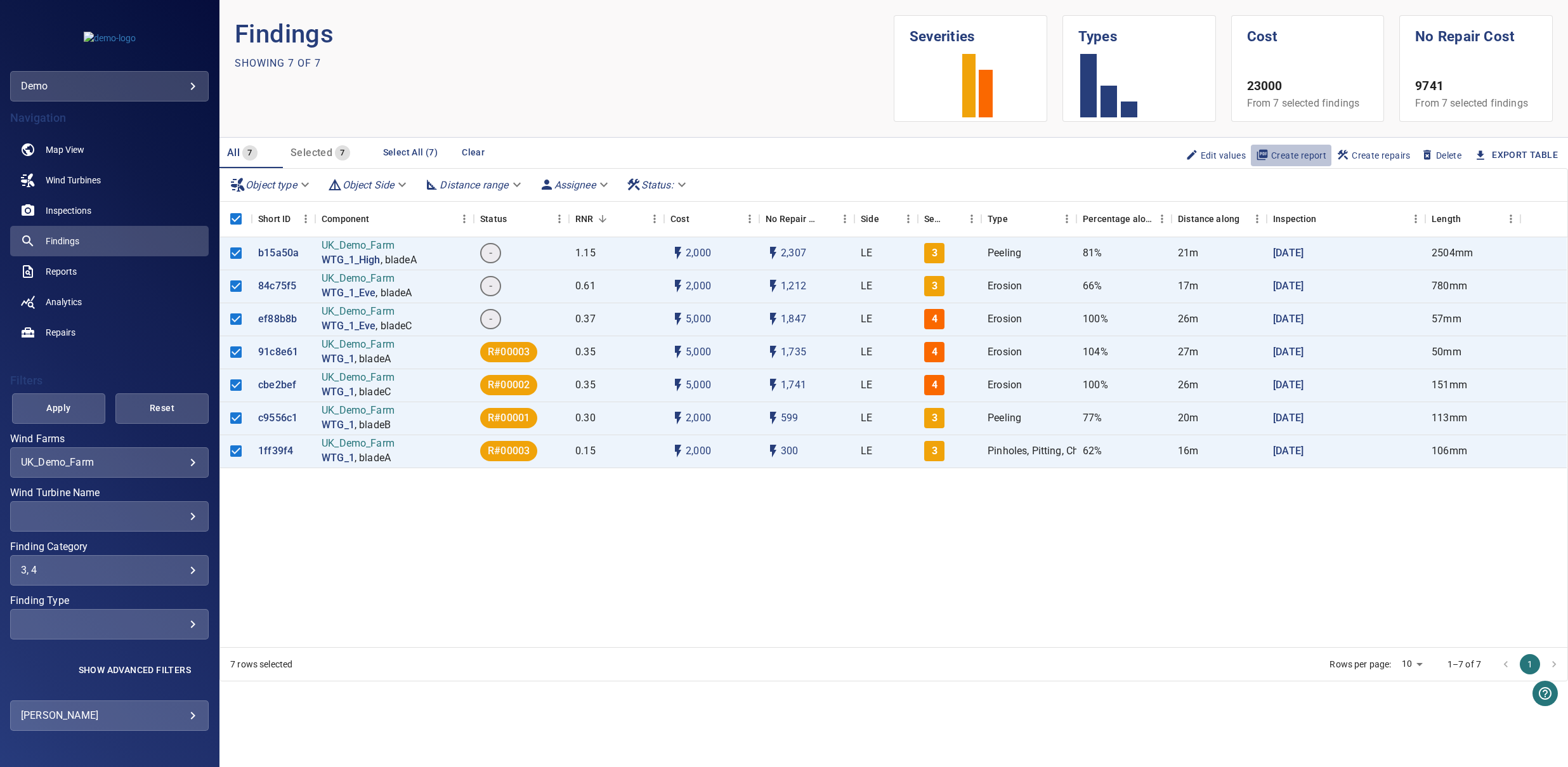
click at [1310, 156] on span "Create report" at bounding box center [1291, 155] width 71 height 14
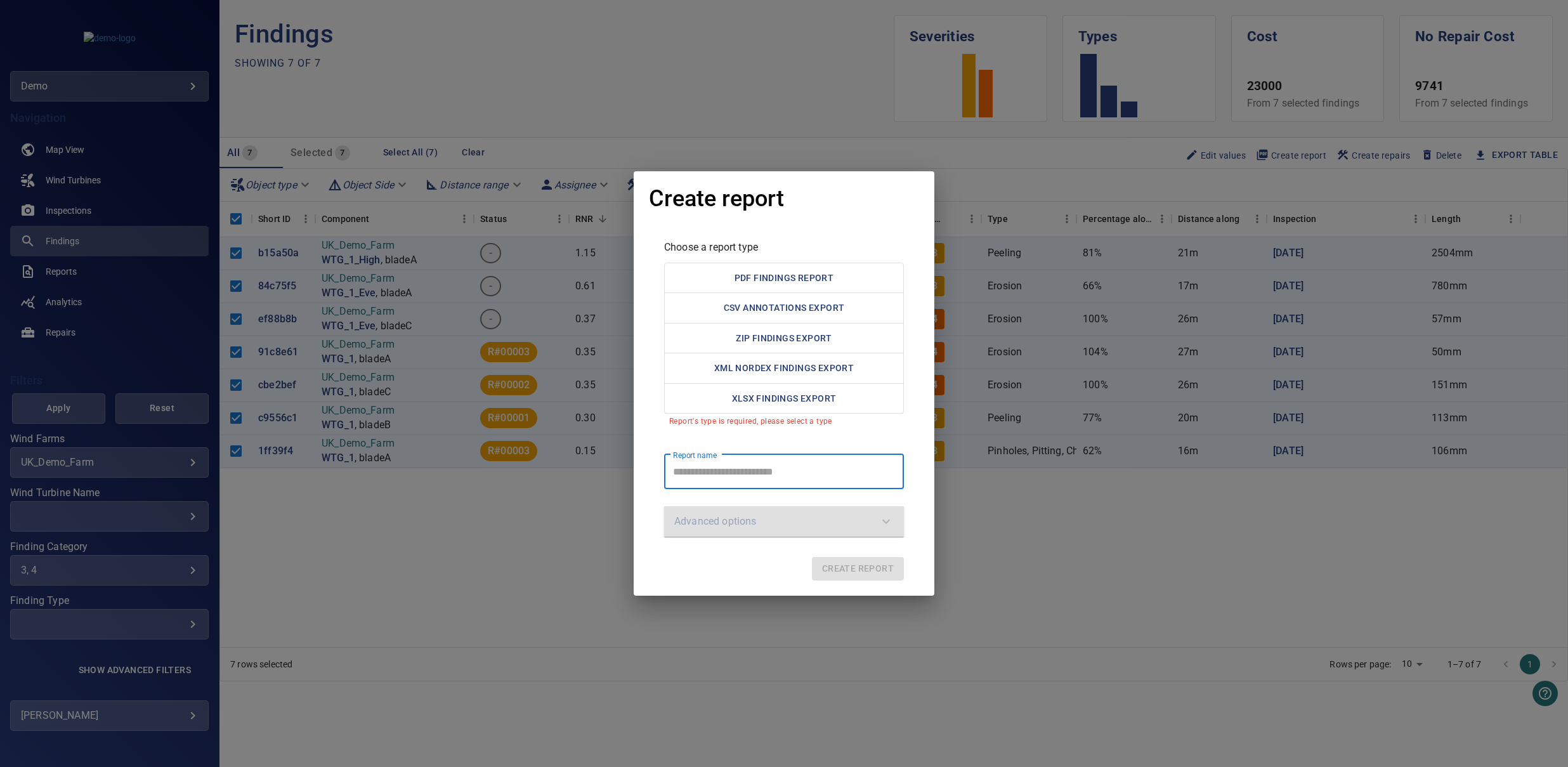
click at [1389, 549] on div "Create report Choose a report type PDF Findings Report CSV Annotations Export Z…" at bounding box center [784, 383] width 1568 height 767
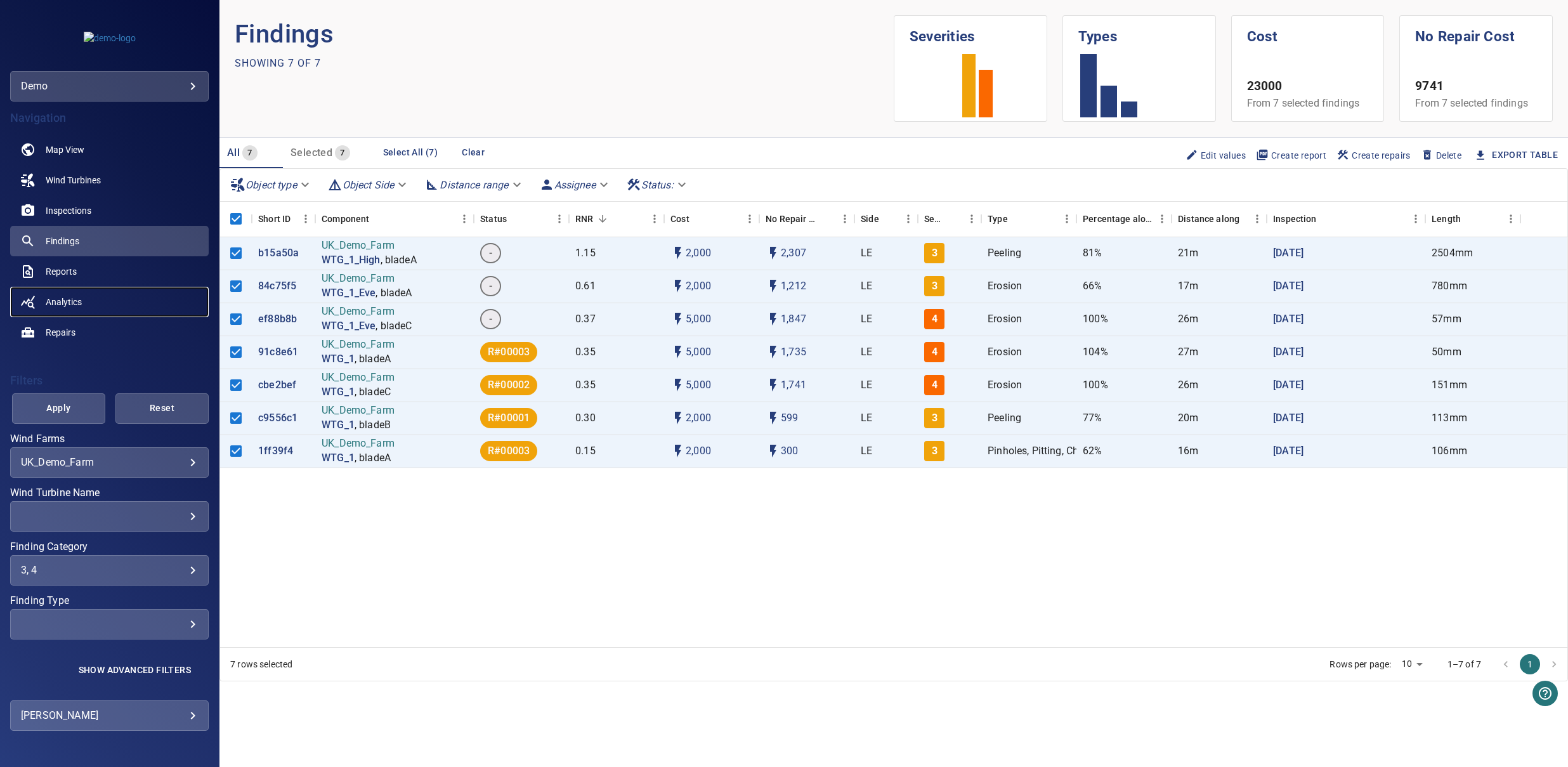
click at [64, 302] on span "Analytics" at bounding box center [63, 302] width 36 height 13
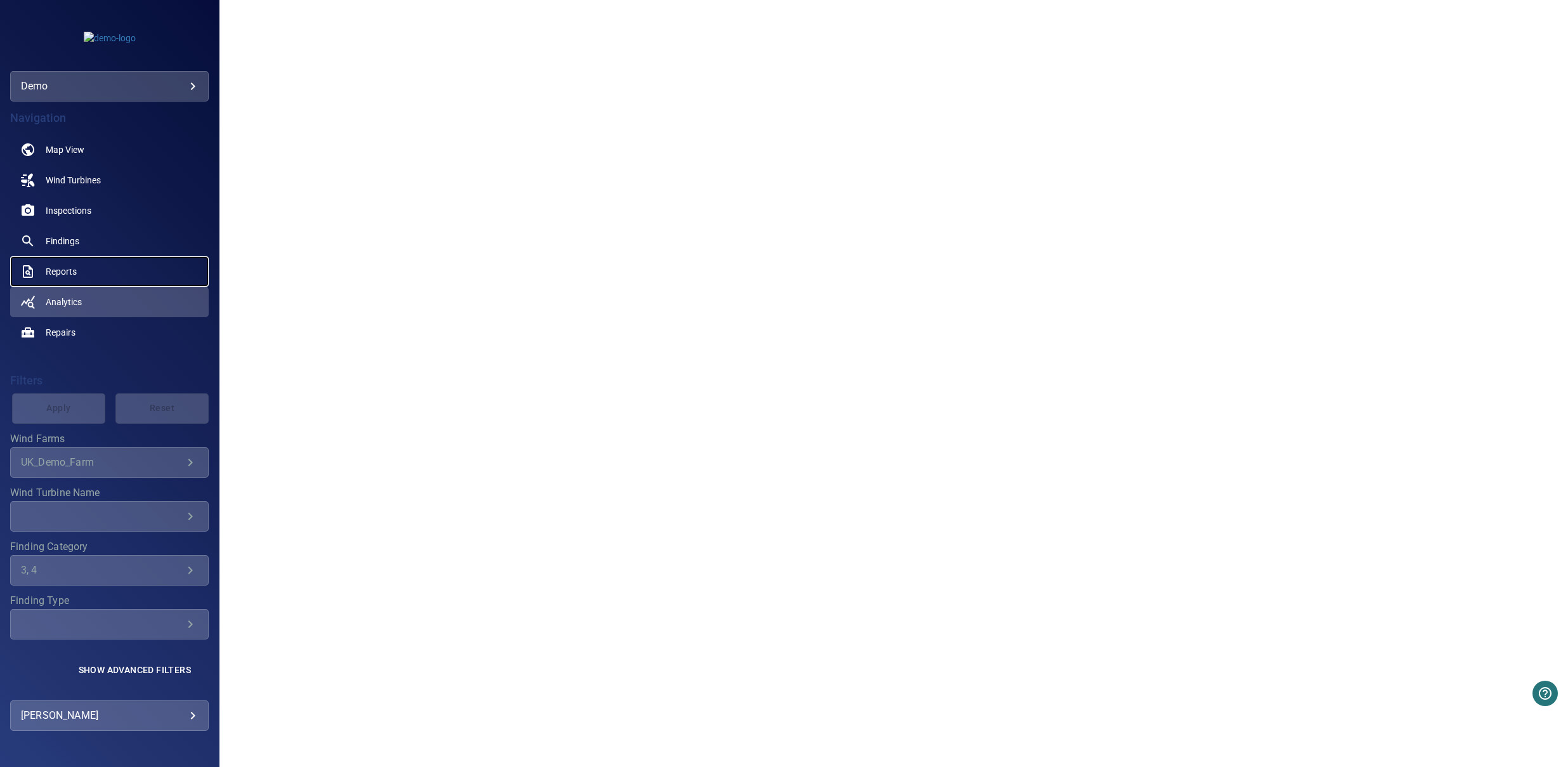
click at [106, 275] on link "Reports" at bounding box center [109, 271] width 199 height 31
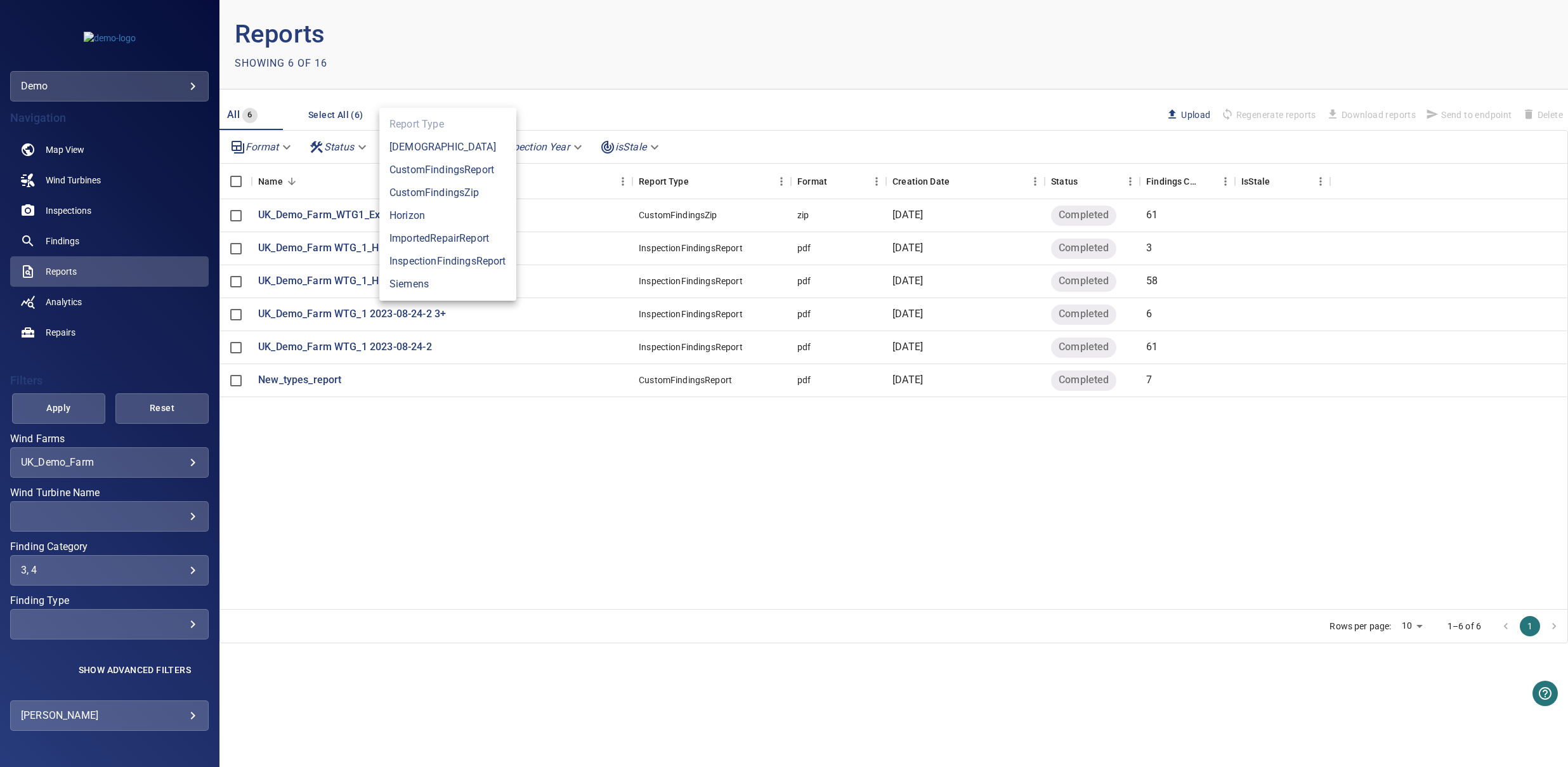
click at [439, 151] on body "**********" at bounding box center [784, 383] width 1568 height 767
click at [707, 93] on div at bounding box center [784, 383] width 1568 height 767
click at [89, 305] on link "Analytics" at bounding box center [109, 302] width 199 height 31
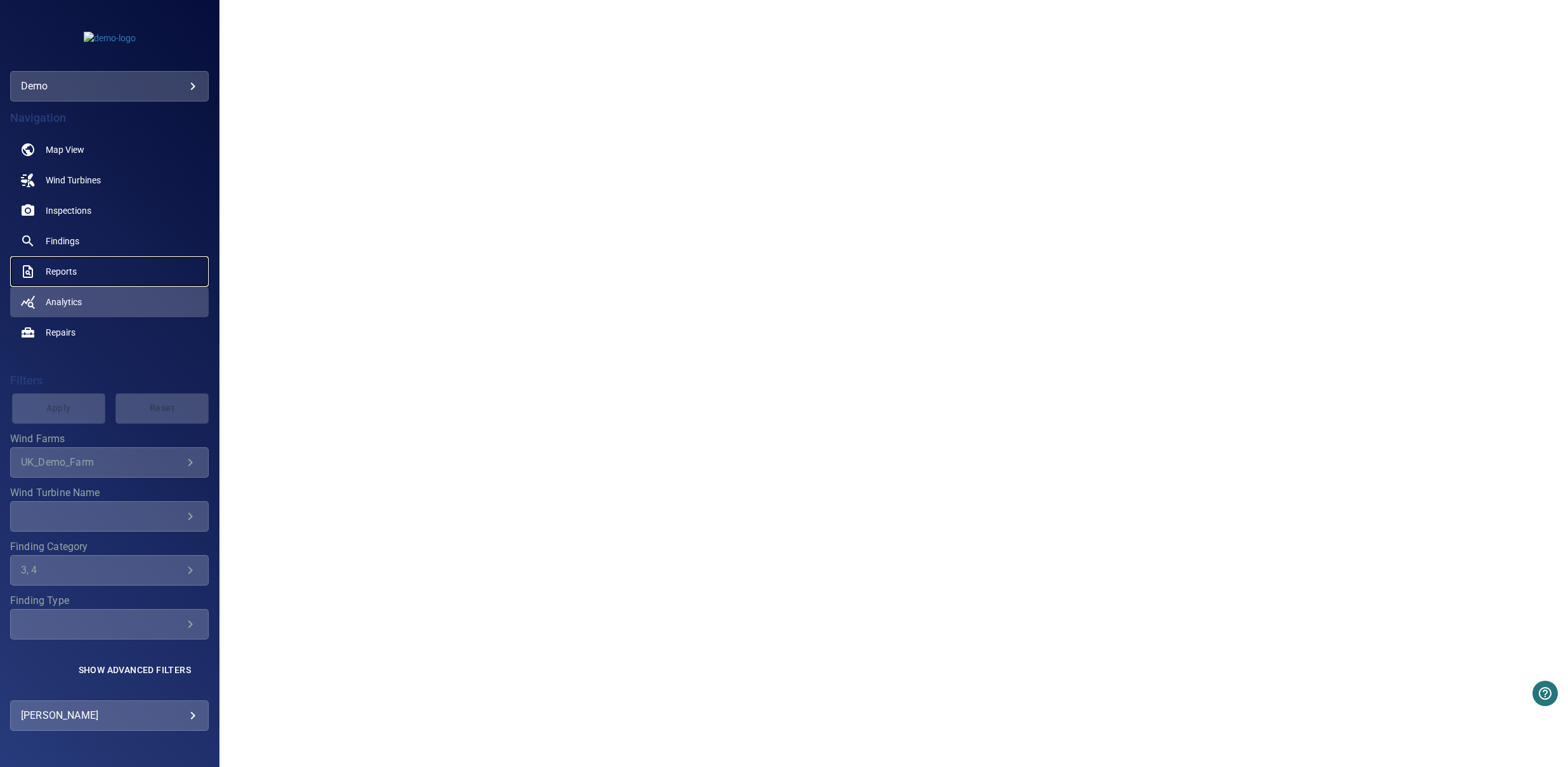
click at [84, 276] on link "Reports" at bounding box center [109, 271] width 199 height 31
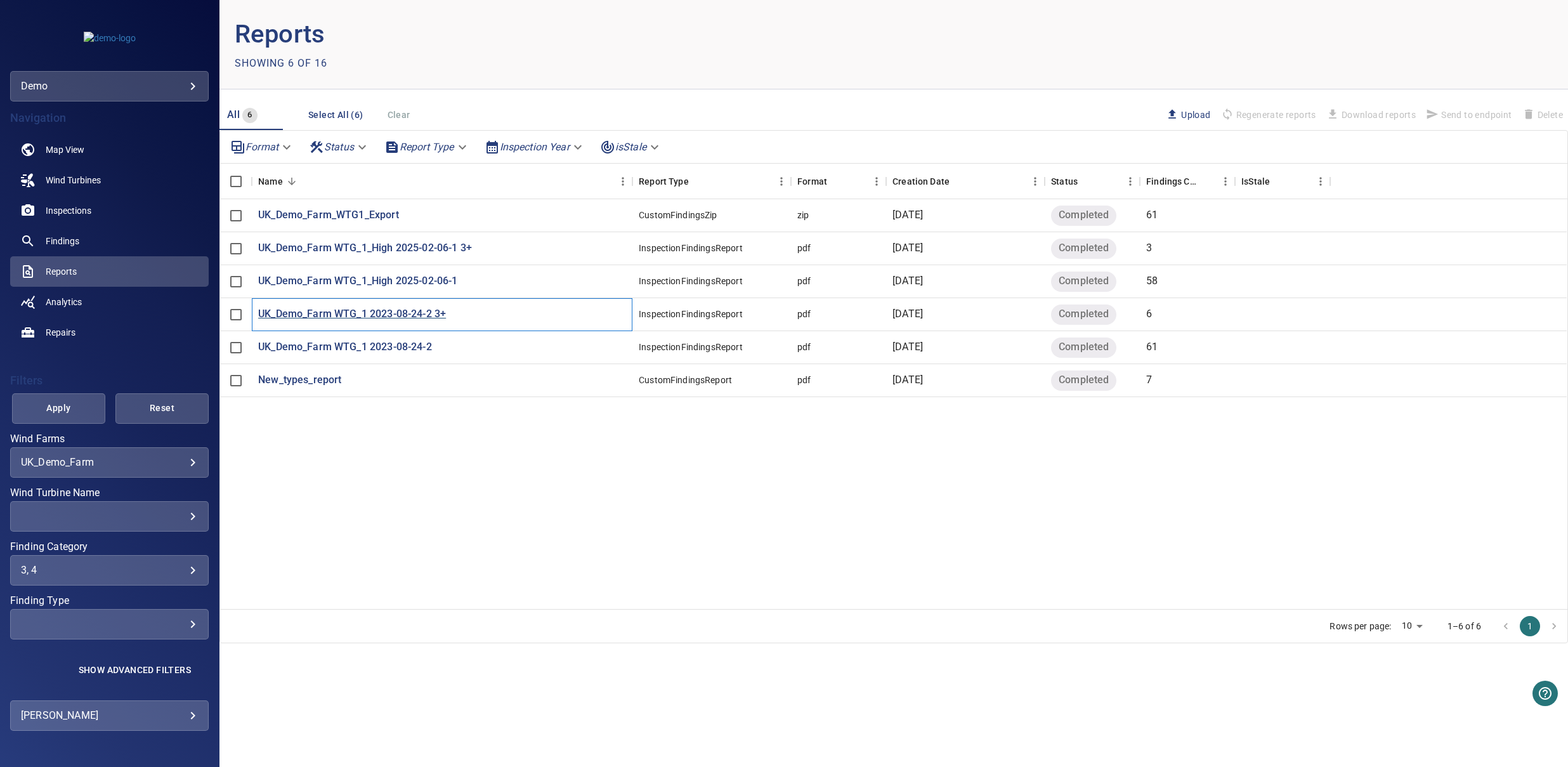
click at [405, 323] on div "UK_Demo_Farm WTG_1 2023-08-24-2 3+" at bounding box center [443, 315] width 381 height 33
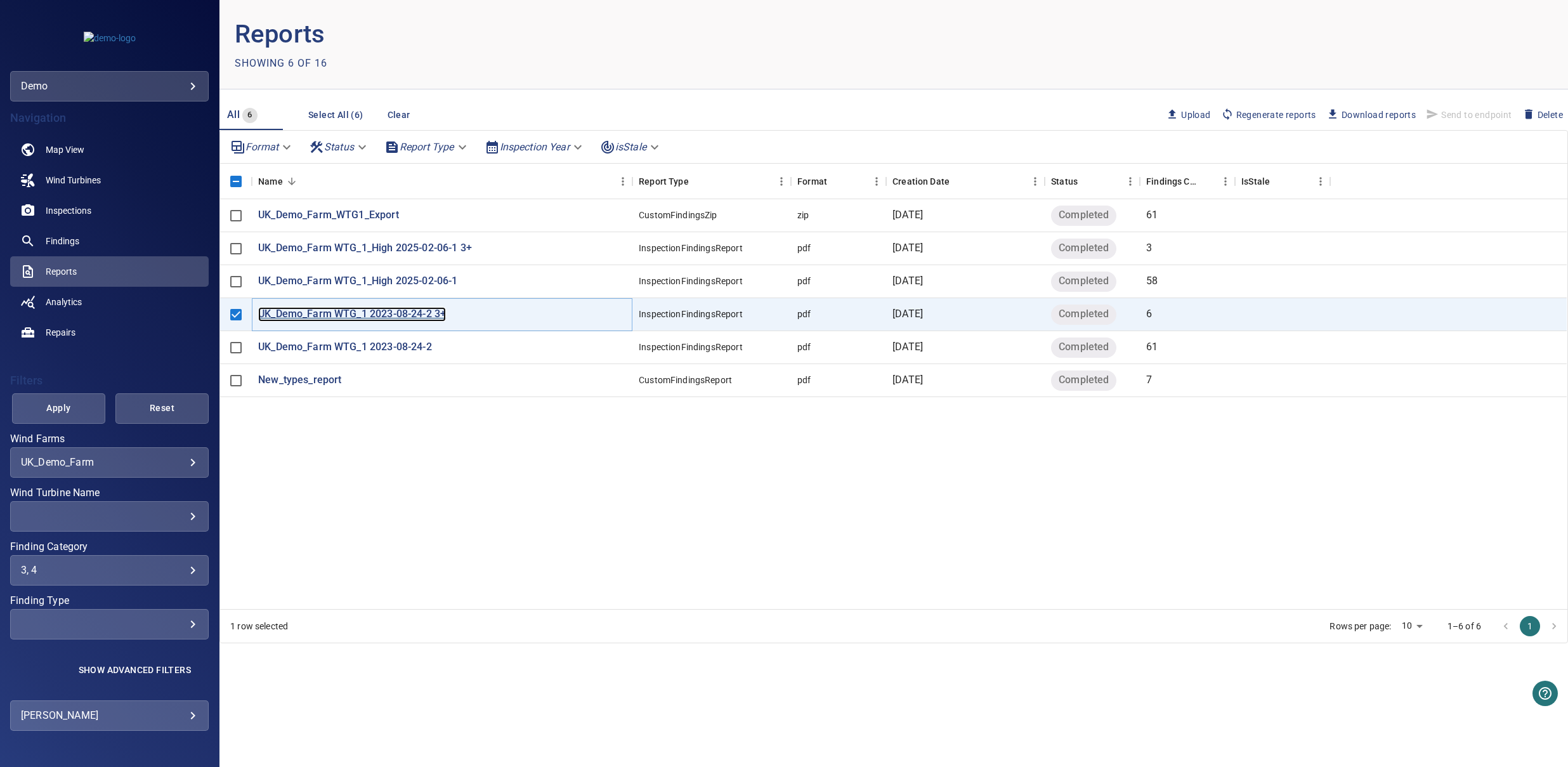
click at [421, 312] on p "UK_Demo_Farm WTG_1 2023-08-24-2 3+" at bounding box center [352, 315] width 188 height 15
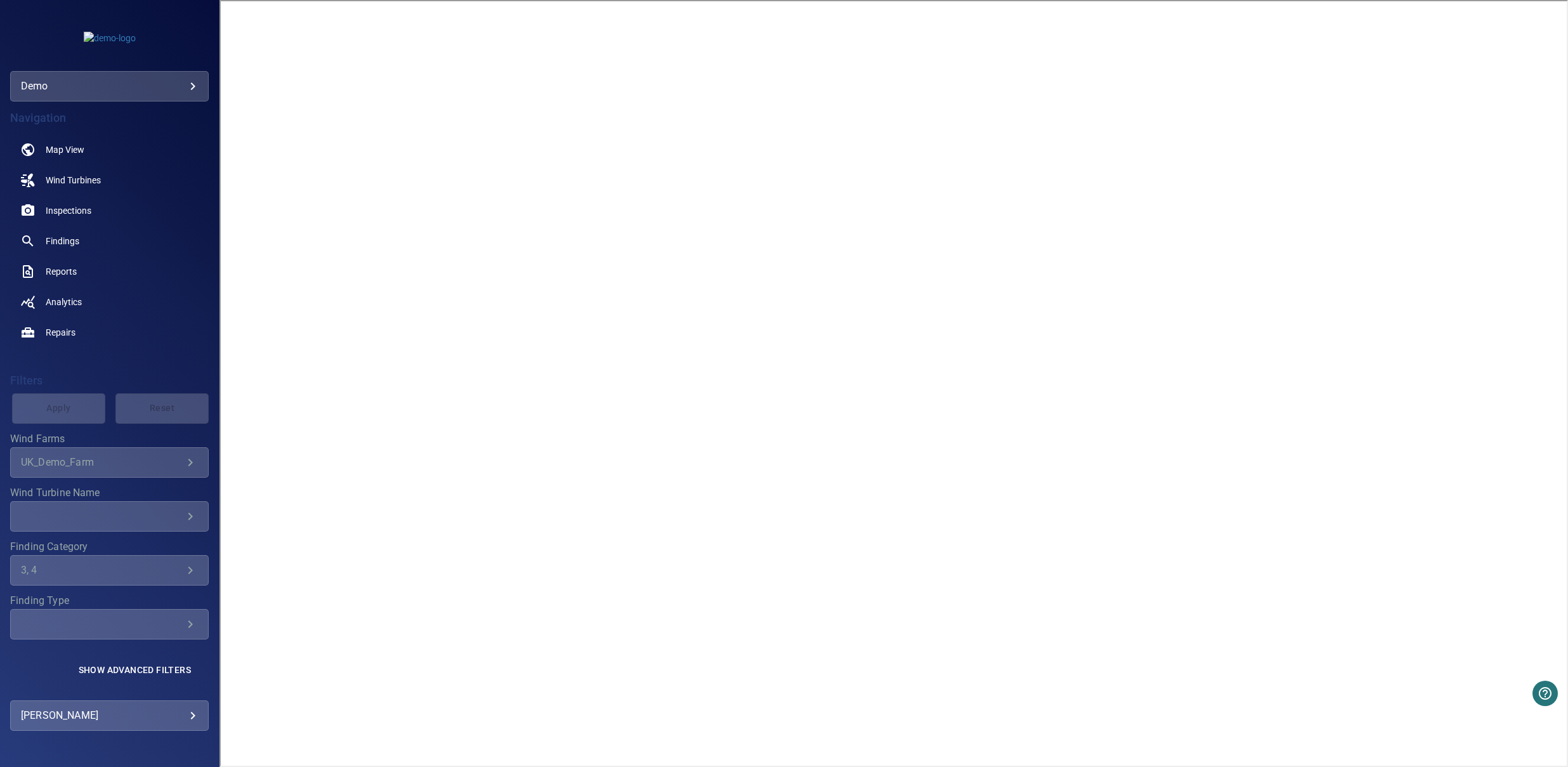
click at [144, 89] on body "**********" at bounding box center [784, 383] width 1568 height 767
click at [565, 123] on div at bounding box center [784, 383] width 1568 height 767
